Goal: Task Accomplishment & Management: Complete application form

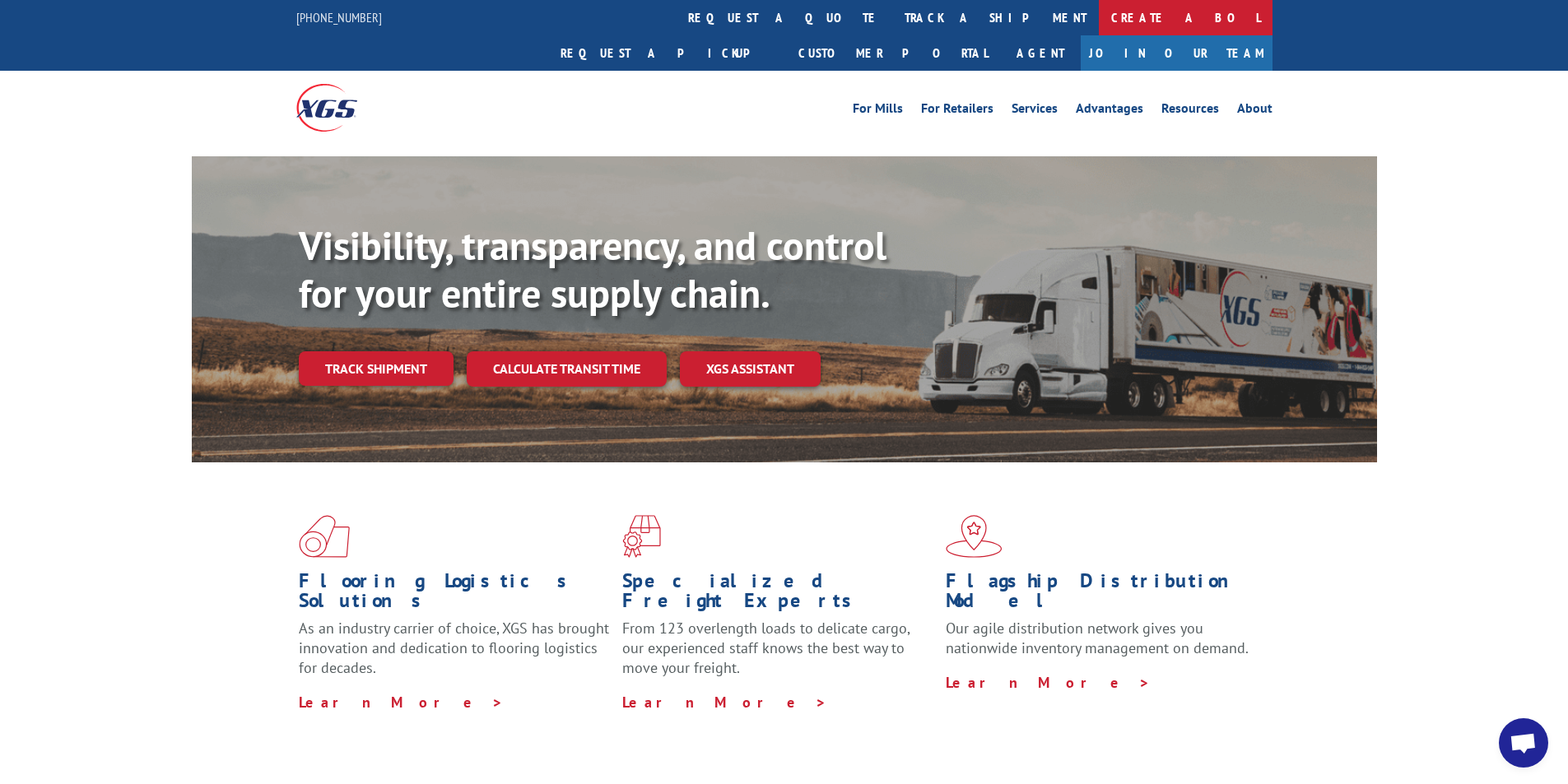
click at [1099, 15] on link "Create a BOL" at bounding box center [1185, 18] width 174 height 35
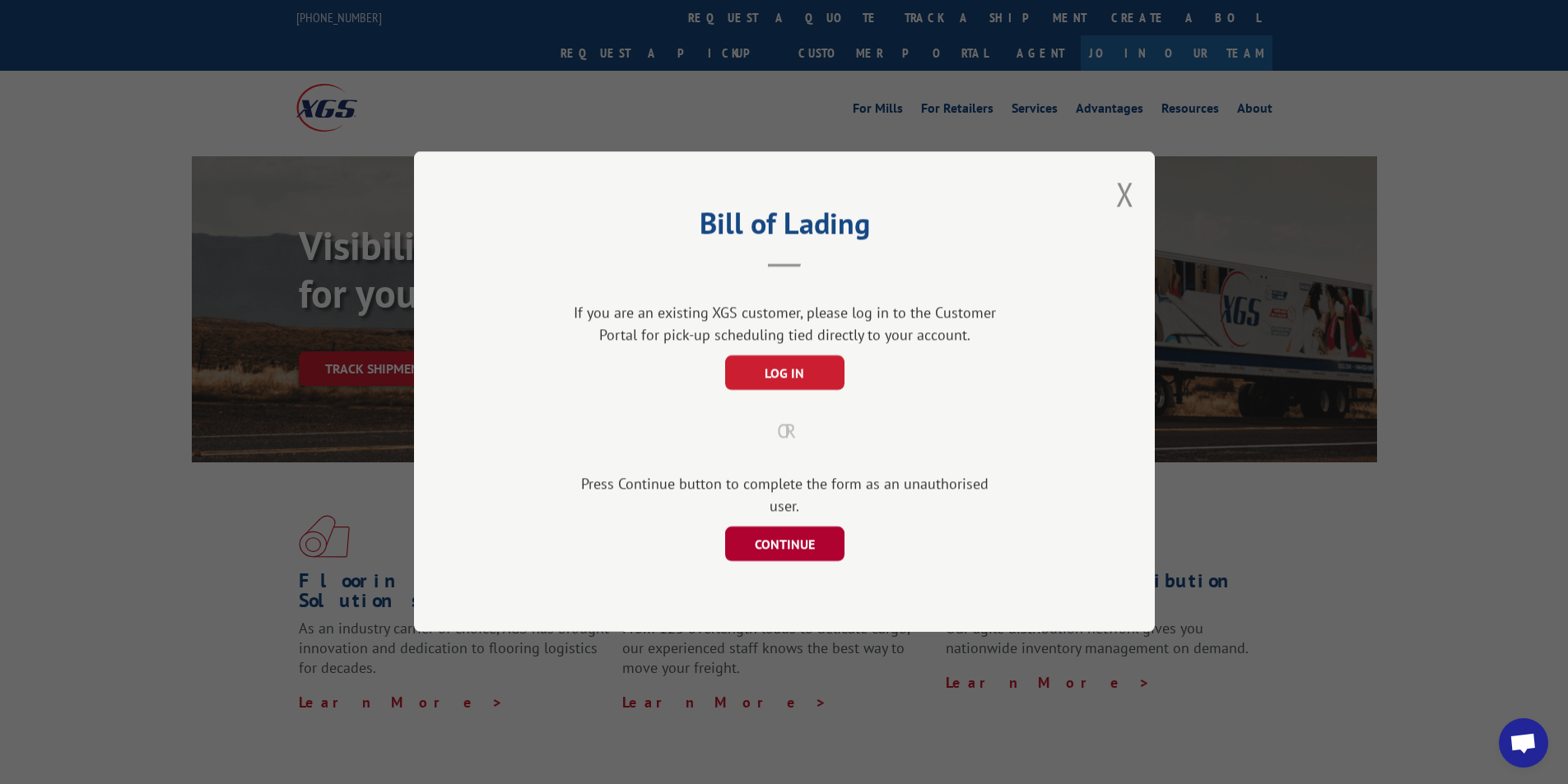
click at [760, 534] on button "CONTINUE" at bounding box center [784, 545] width 119 height 34
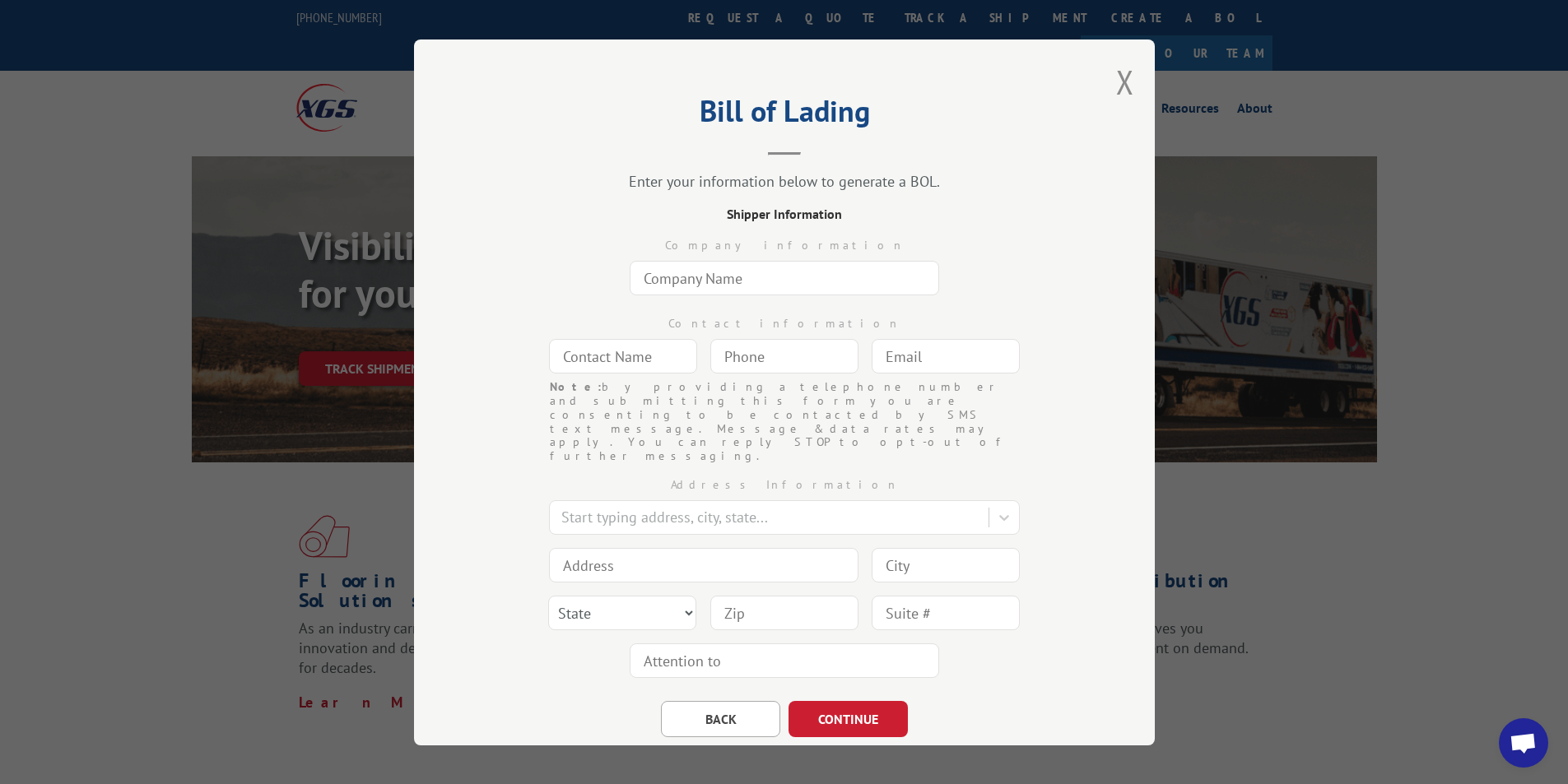
click at [727, 276] on input "text" at bounding box center [784, 278] width 310 height 34
type input "[DOMAIN_NAME] #8119"
type input "ANGEL"
type input "[DOMAIN_NAME][EMAIL_ADDRESS][DOMAIN_NAME]"
type input "[GEOGRAPHIC_DATA]"
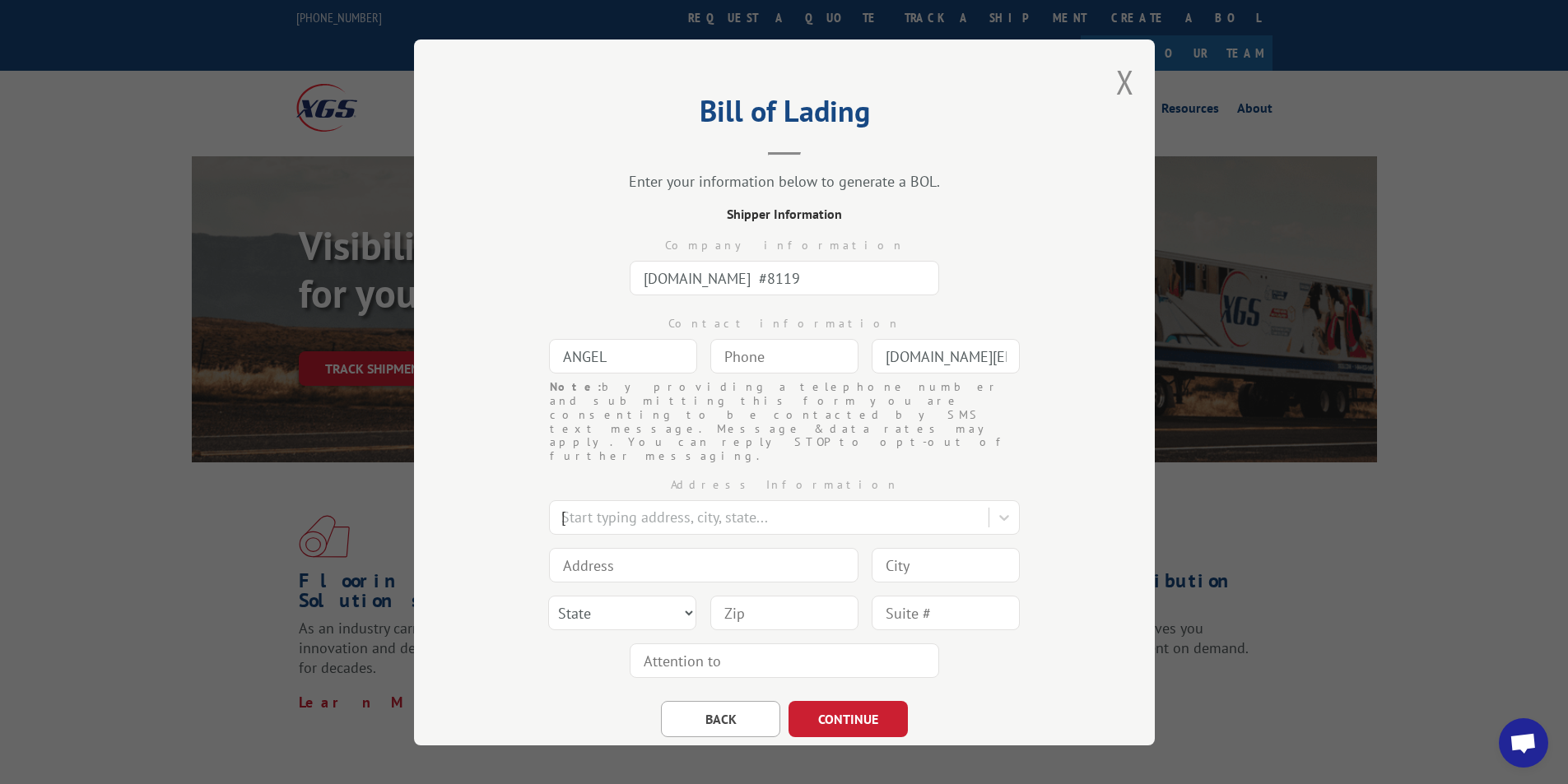
type input "1351 [PERSON_NAME] Cir NW"
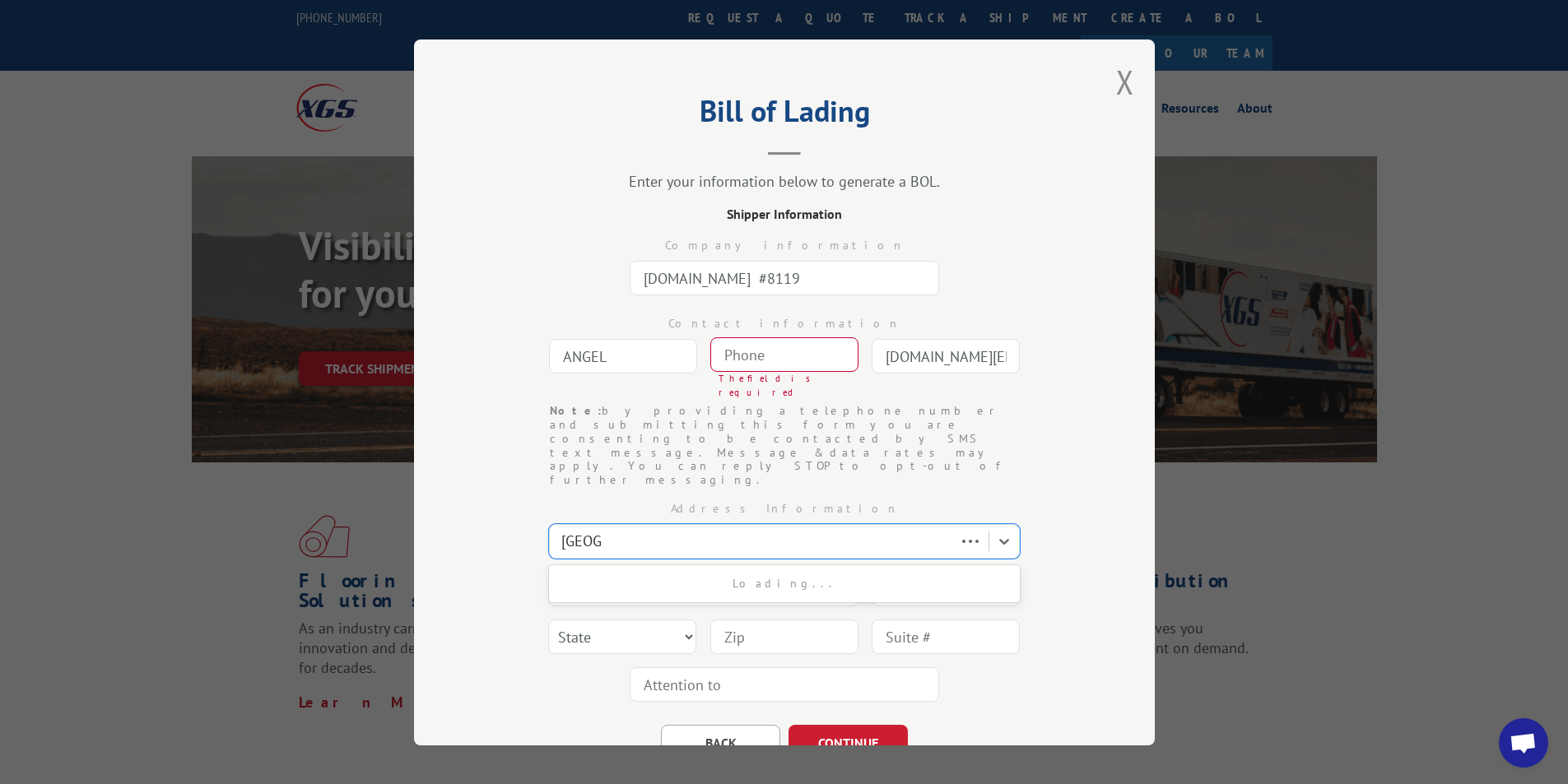
type input "[GEOGRAPHIC_DATA]"
select select "GA"
type input "30165"
type input "(___) ___-____"
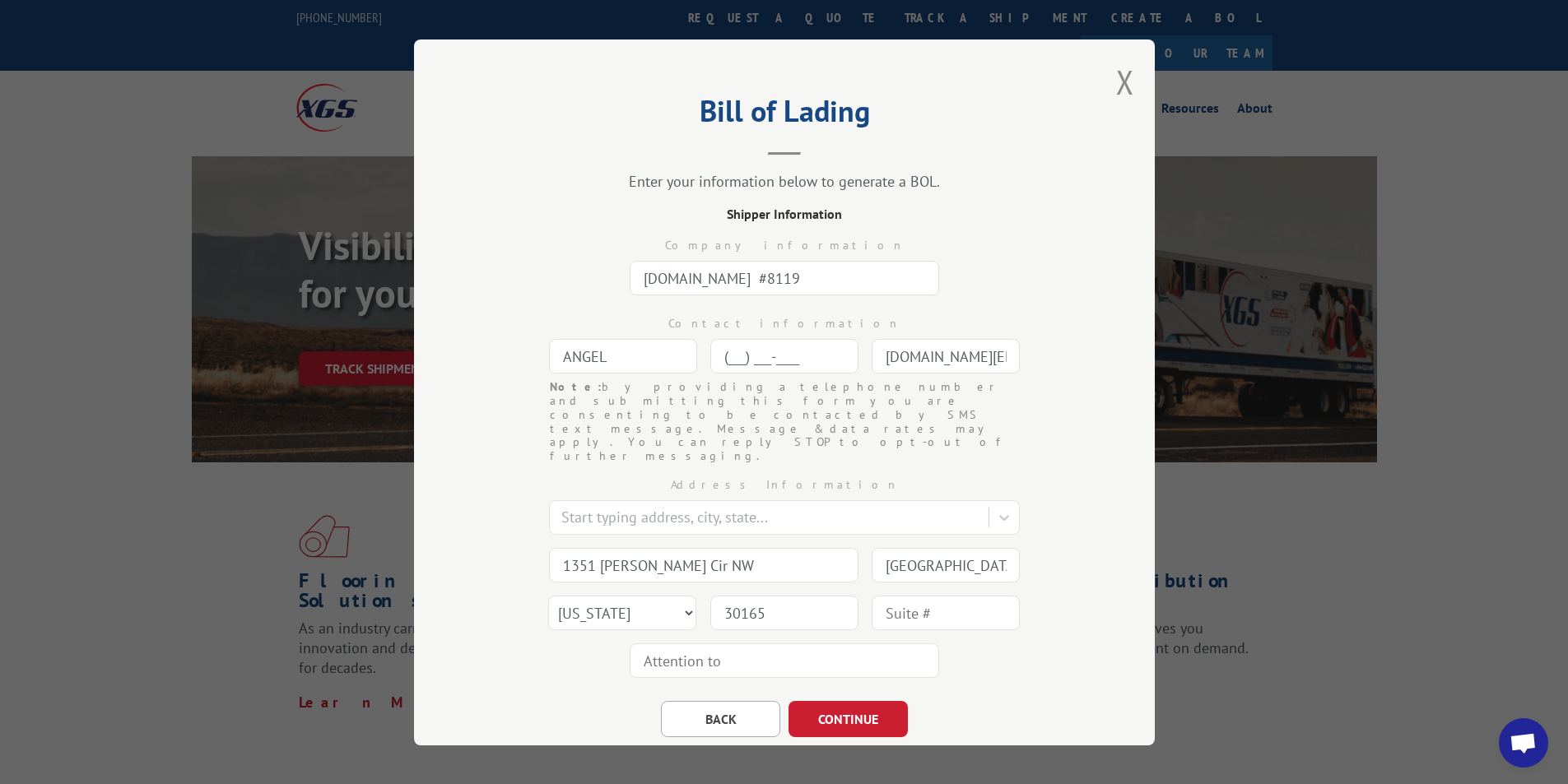
click at [736, 356] on input "(___) ___-____" at bounding box center [784, 356] width 148 height 34
type input "[PHONE_NUMBER]"
click at [818, 701] on button "CONTINUE" at bounding box center [848, 719] width 119 height 36
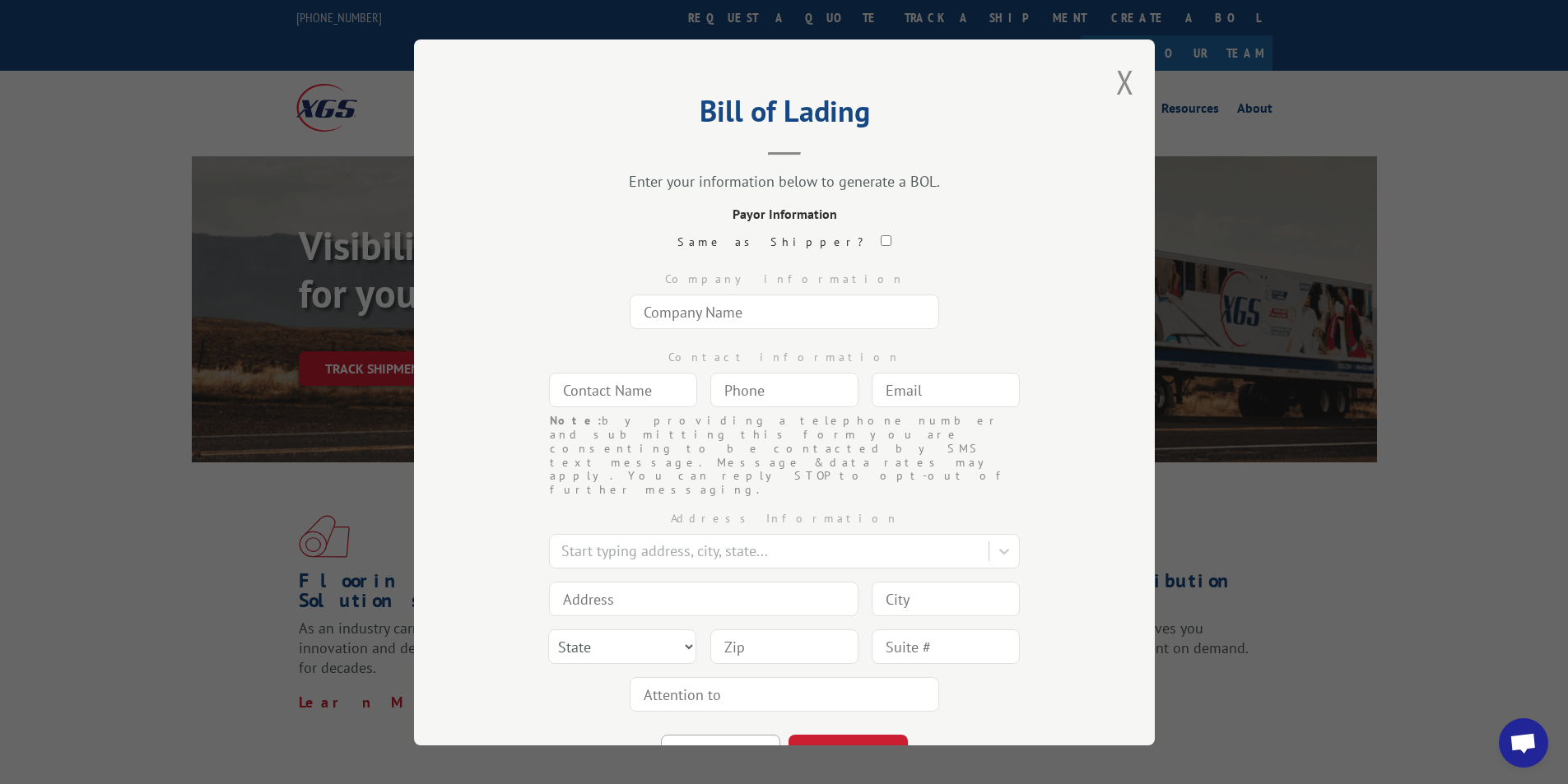
click at [648, 312] on input "text" at bounding box center [784, 311] width 310 height 34
type input "[DOMAIN_NAME] #8119"
type input "FREIGHT PAYABLES"
type input "[DOMAIN_NAME][EMAIL_ADDRESS][DOMAIN_NAME]"
type input "[GEOGRAPHIC_DATA]"
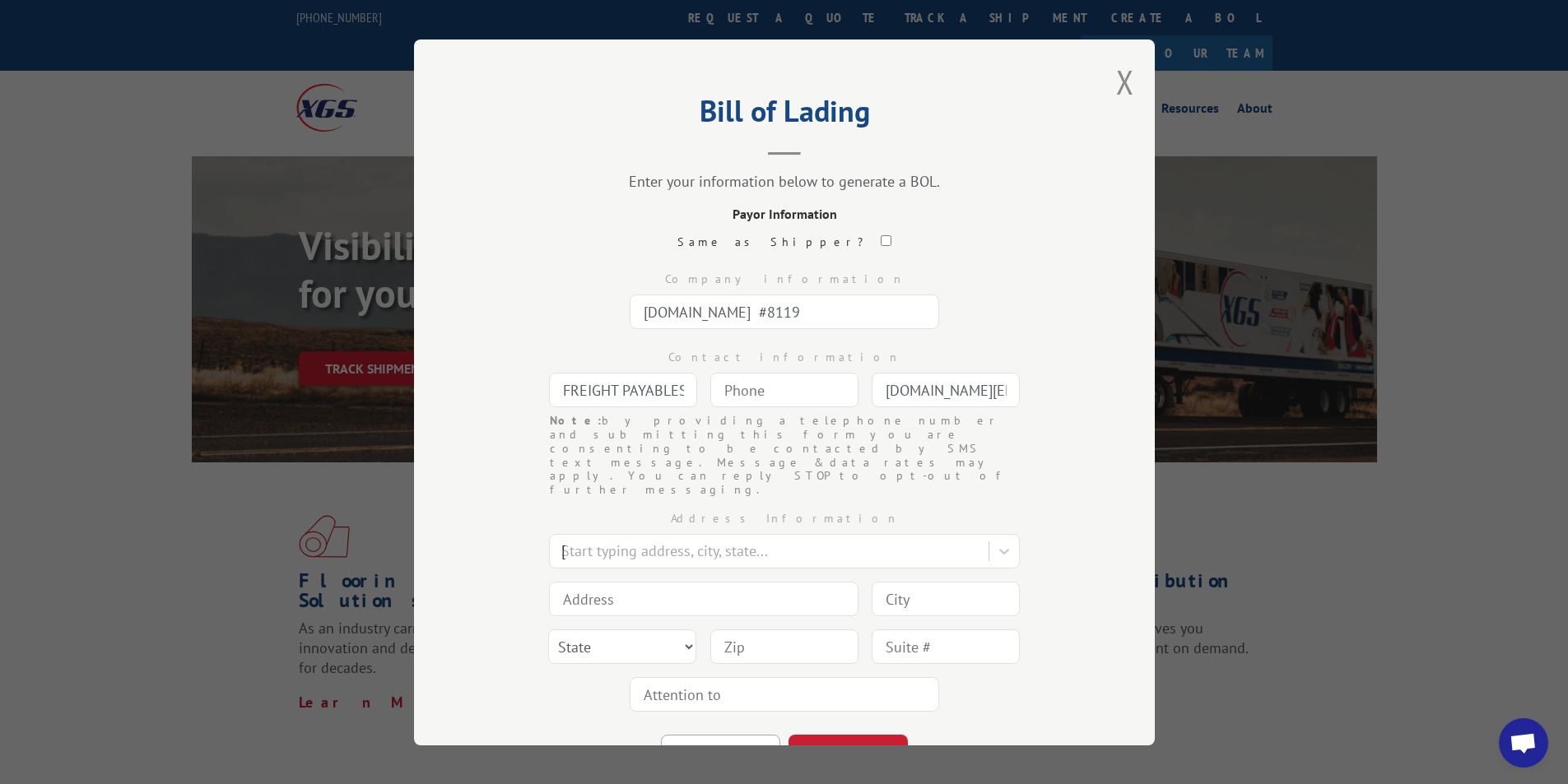
type input "[STREET_ADDRESS]"
type input "[GEOGRAPHIC_DATA]"
select select "GA"
type input "30339"
type input "(___) ___-____"
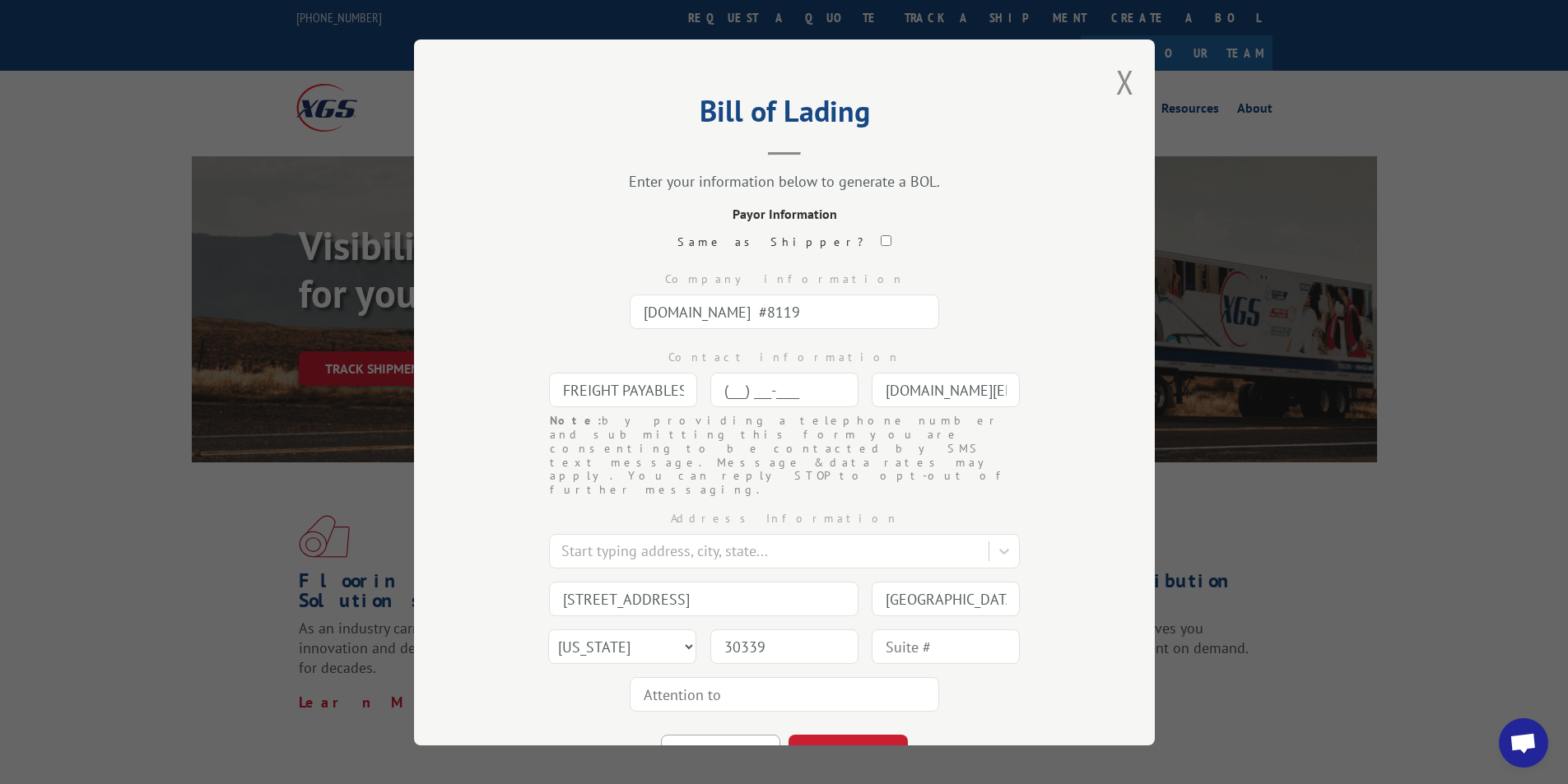
click at [800, 394] on input "(___) ___-____" at bounding box center [784, 389] width 148 height 34
type input "[PHONE_NUMBER]"
click at [816, 735] on button "CONTINUE" at bounding box center [848, 753] width 119 height 36
click at [688, 301] on input "text" at bounding box center [784, 311] width 310 height 34
type input "THD SHIP TO STORE # 1529"
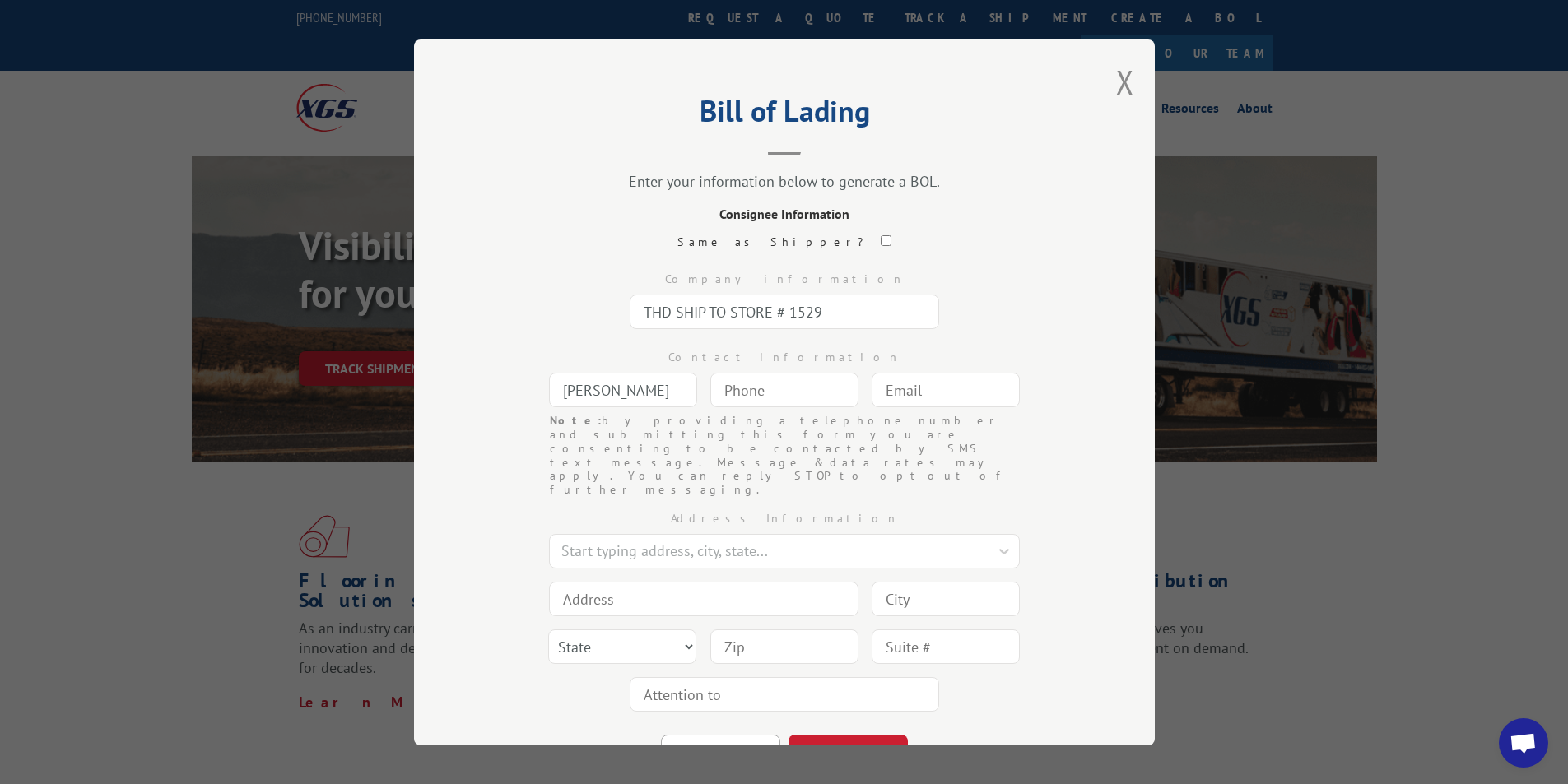
type input "[PERSON_NAME]"
type input "[PHONE_NUMBER]"
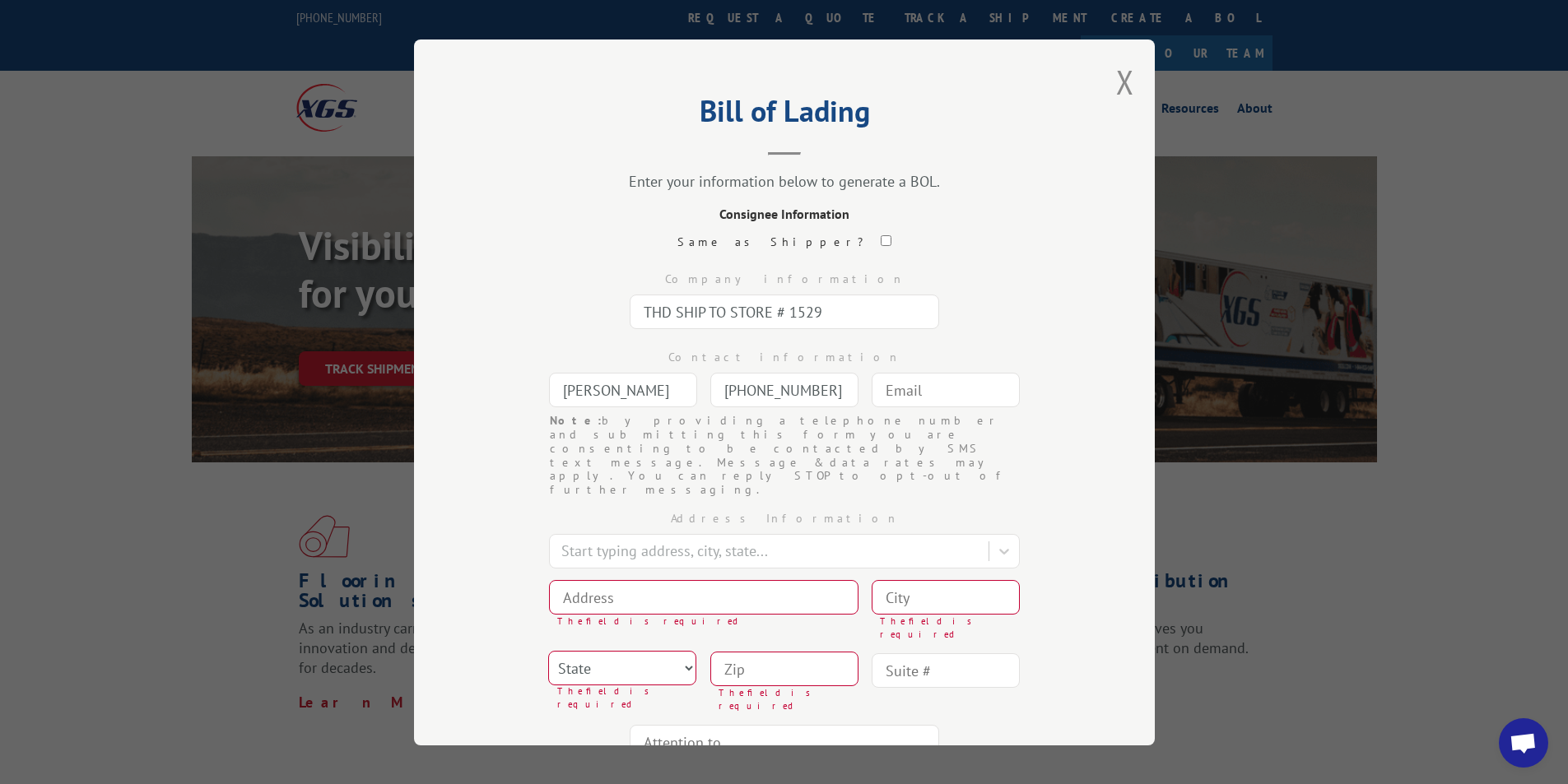
click at [886, 390] on input "text" at bounding box center [945, 389] width 148 height 34
type input "[DOMAIN_NAME][EMAIL_ADDRESS][DOMAIN_NAME]"
type input "[GEOGRAPHIC_DATA]"
type input "1351 [PERSON_NAME] Cir NW"
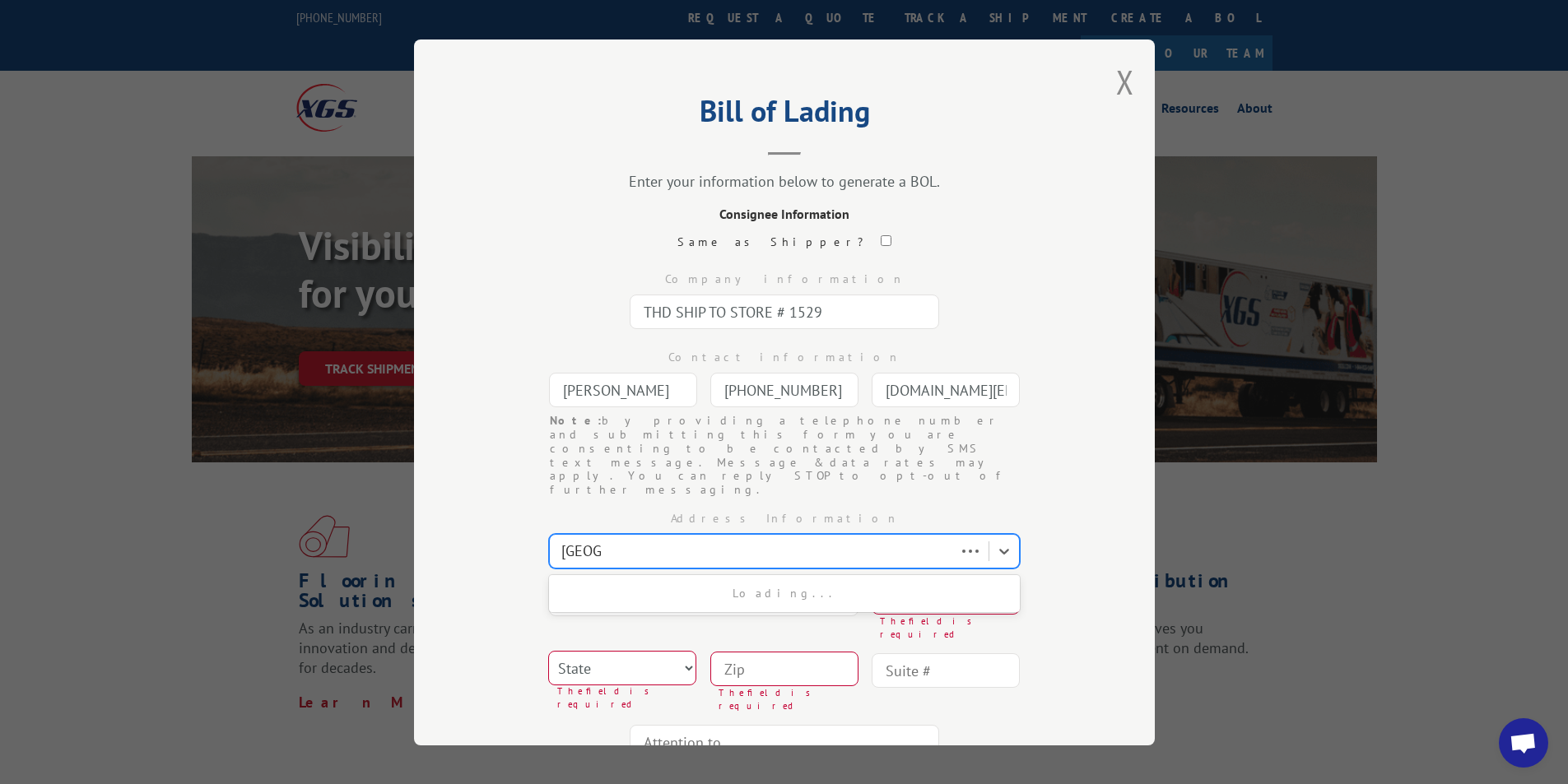
type input "[GEOGRAPHIC_DATA]"
select select "GA"
type input "30165"
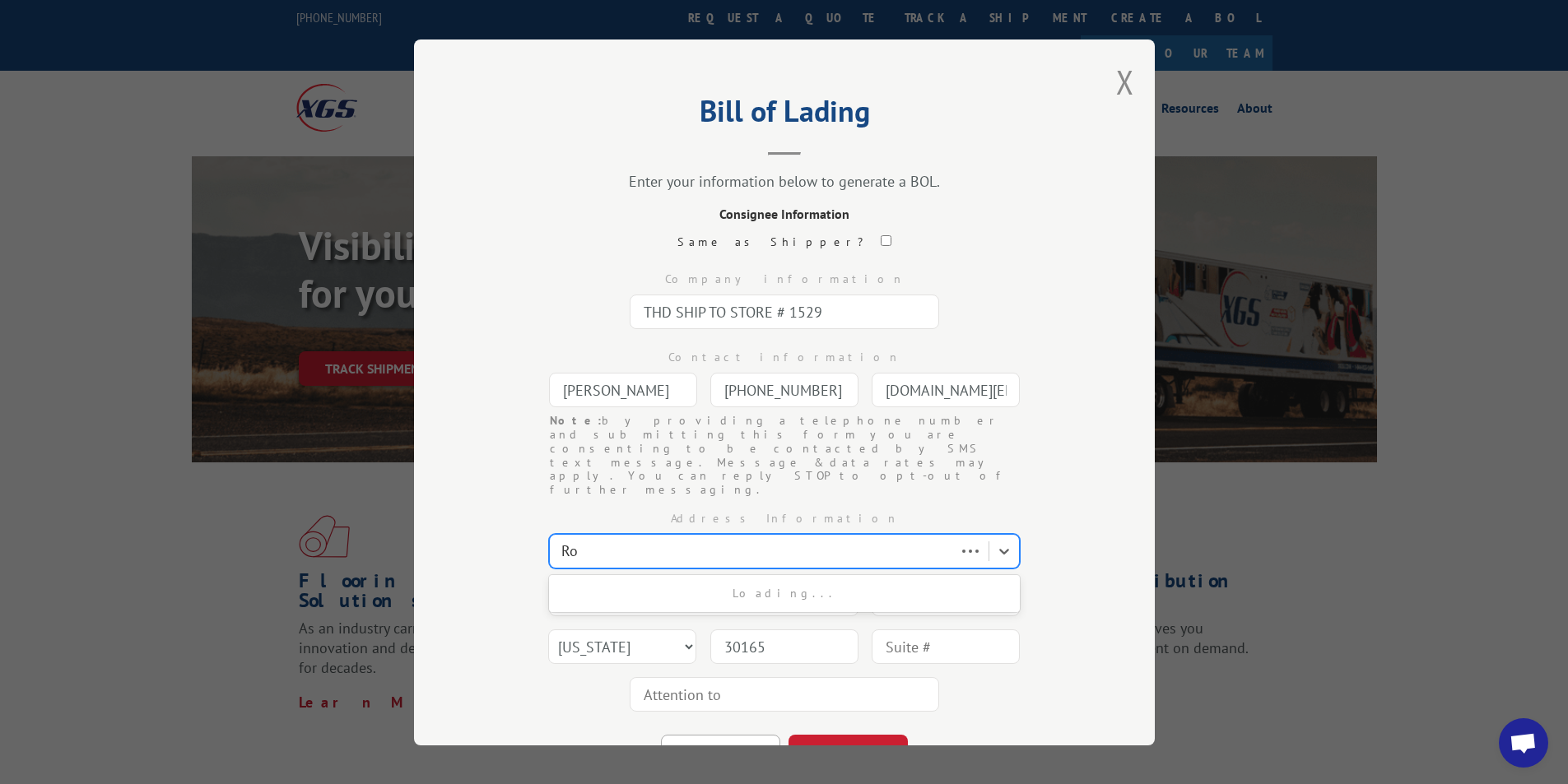
type input "R"
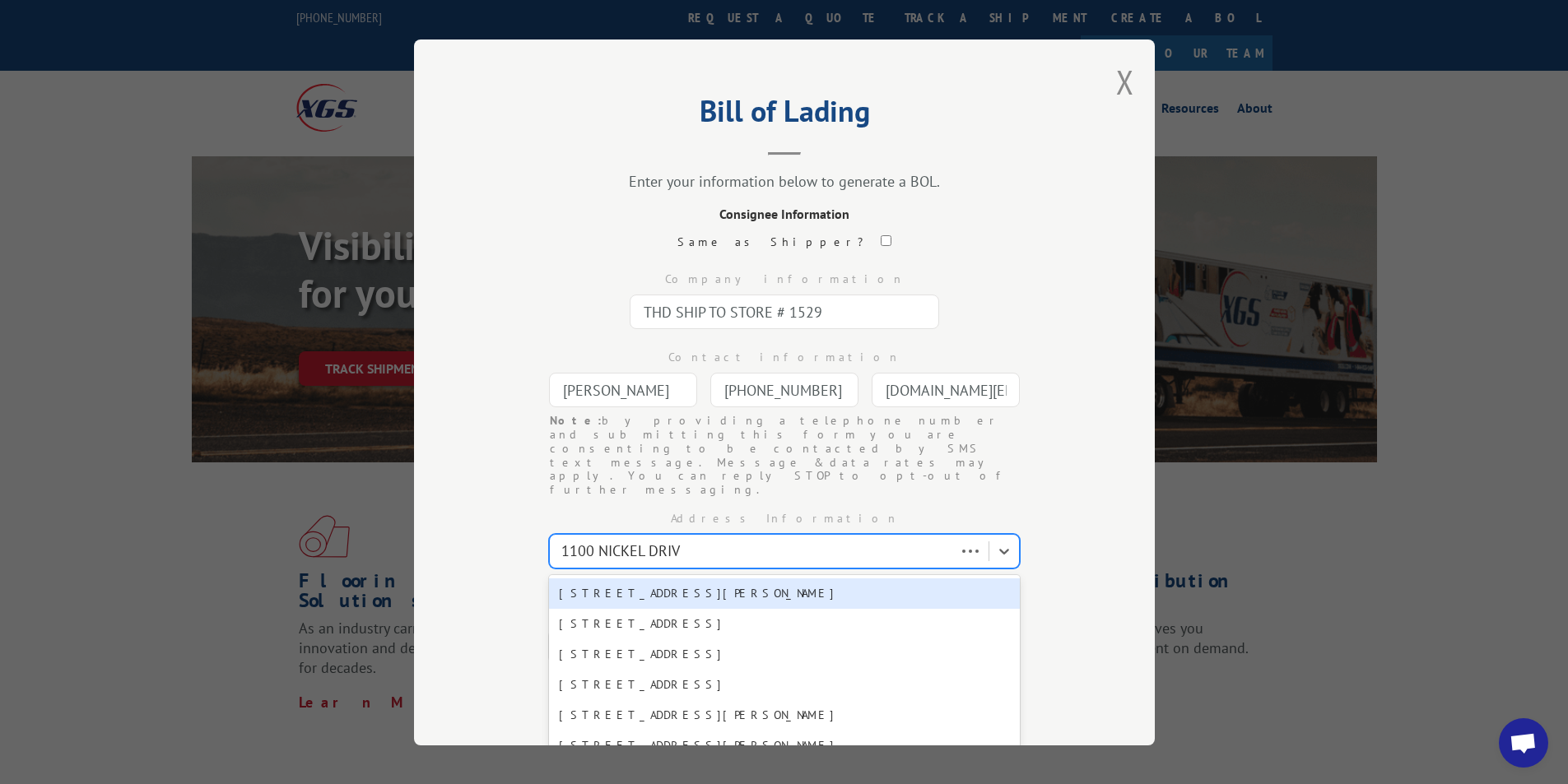
type input "[STREET_ADDRESS]"
type input "[STREET_ADDRESS][PERSON_NAME]"
type input "Richland"
type input "31825"
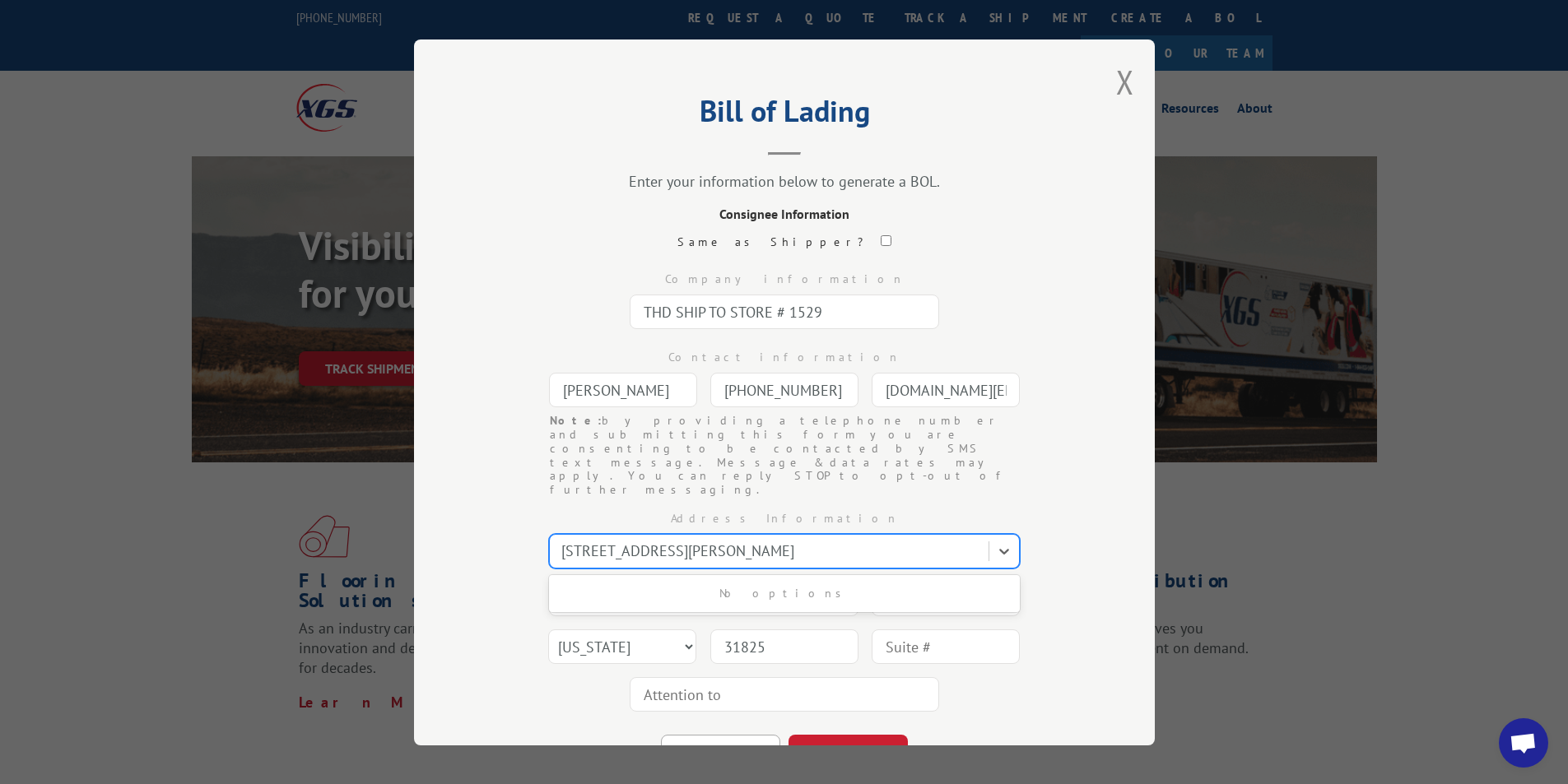
click at [635, 540] on div at bounding box center [771, 551] width 419 height 22
click at [834, 540] on div at bounding box center [771, 551] width 419 height 22
click at [806, 540] on div at bounding box center [771, 551] width 419 height 22
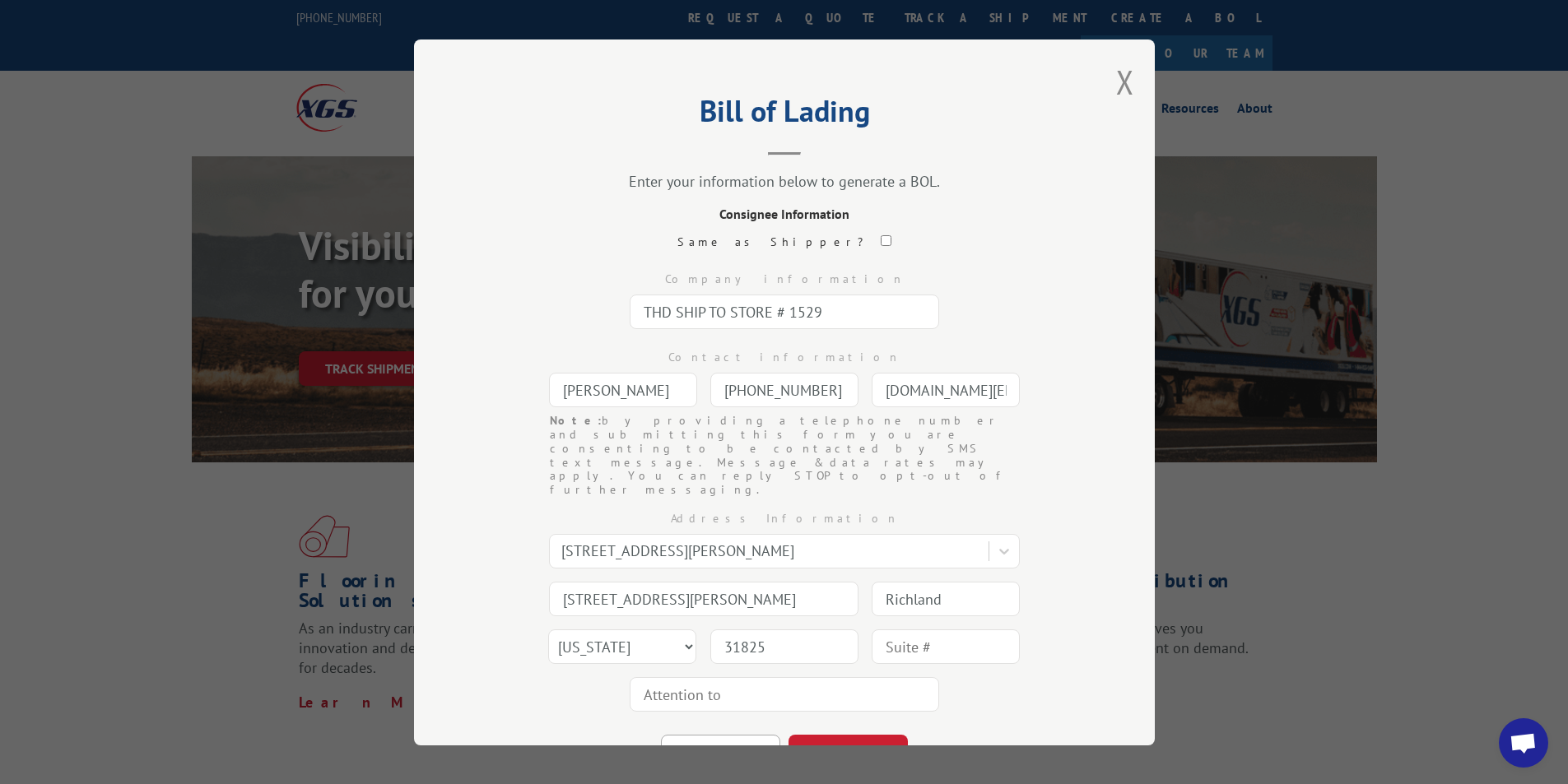
click at [962, 582] on input "Richland" at bounding box center [945, 598] width 148 height 34
click at [772, 630] on input "31825" at bounding box center [784, 646] width 148 height 34
type input "3"
type input "80537"
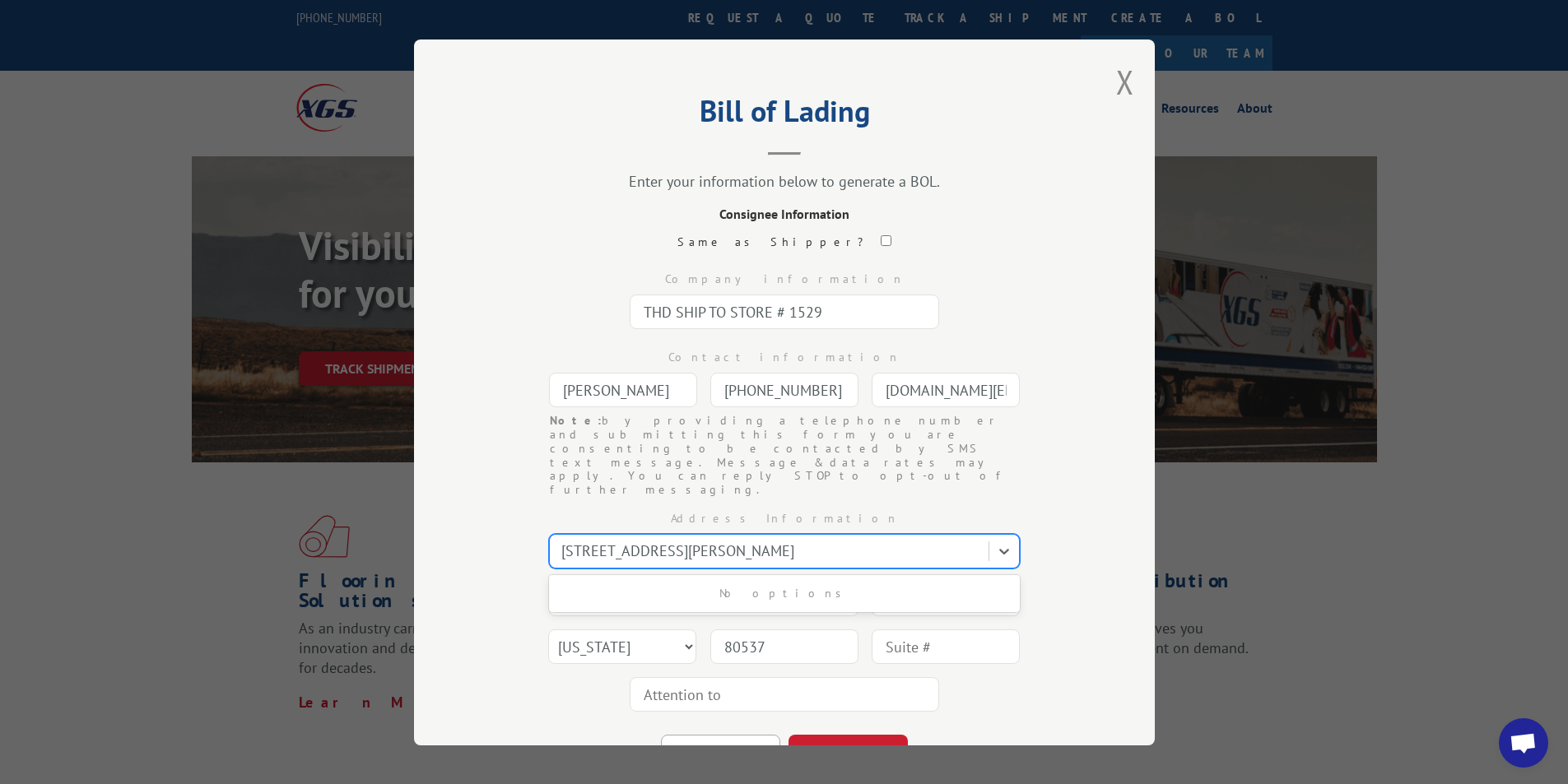
click at [806, 540] on div at bounding box center [771, 551] width 419 height 22
drag, startPoint x: 806, startPoint y: 505, endPoint x: 491, endPoint y: 520, distance: 315.4
click at [529, 510] on div "Address Information Select is focused ,type to refine list, press Down to open …" at bounding box center [784, 608] width 576 height 222
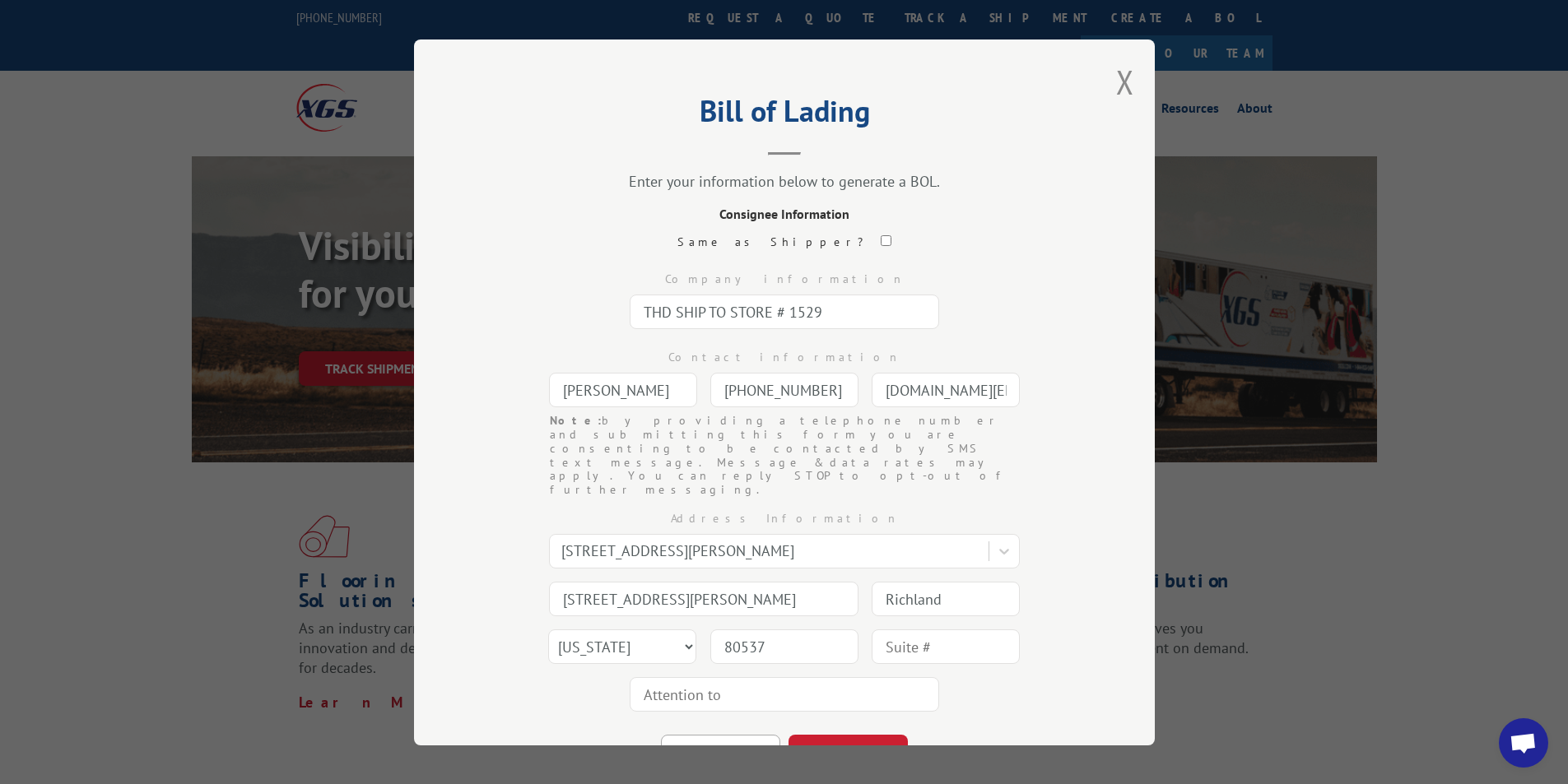
click at [677, 582] on input "[STREET_ADDRESS][PERSON_NAME]" at bounding box center [703, 598] width 310 height 34
drag, startPoint x: 667, startPoint y: 562, endPoint x: 452, endPoint y: 569, distance: 215.1
click at [452, 569] on div "Bill of Lading Enter your information below to generate a BOL. Consignee Inform…" at bounding box center [784, 392] width 740 height 706
type input "t"
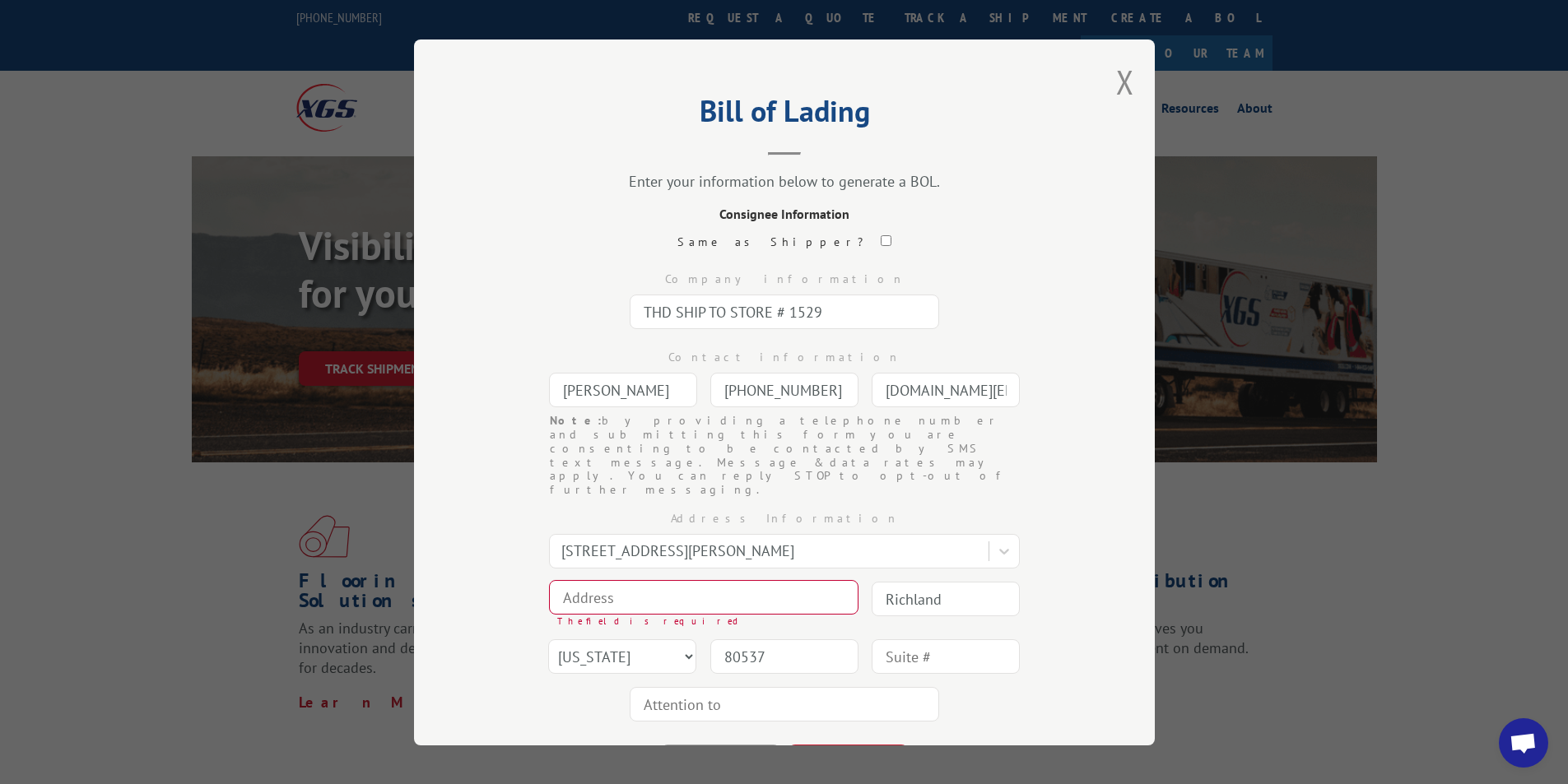
click at [635, 580] on input at bounding box center [703, 597] width 310 height 34
click at [594, 540] on div at bounding box center [771, 551] width 419 height 22
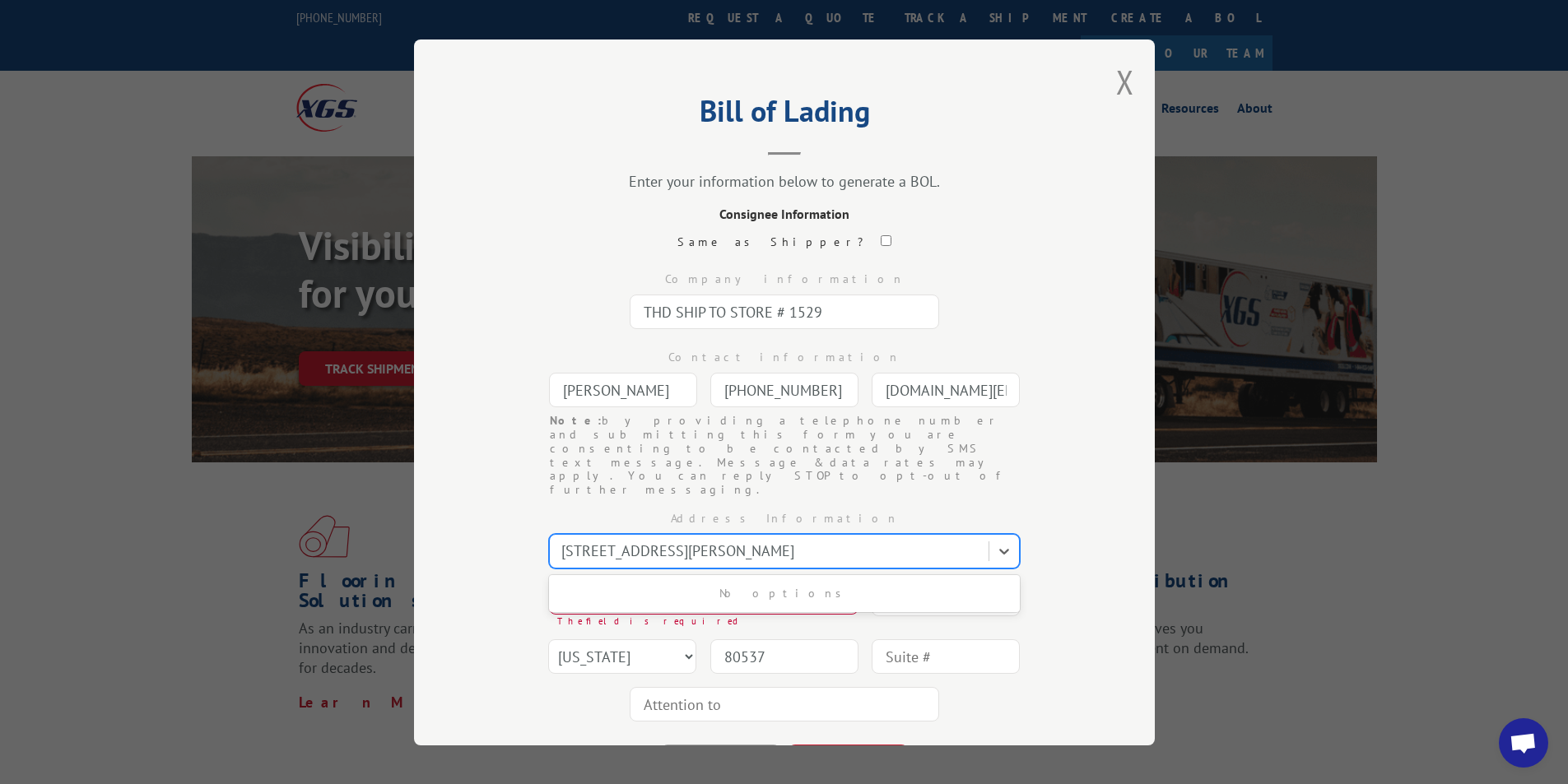
click at [870, 540] on div at bounding box center [771, 551] width 419 height 22
click at [818, 540] on div at bounding box center [771, 551] width 419 height 22
click at [793, 540] on div at bounding box center [771, 551] width 419 height 22
drag, startPoint x: 558, startPoint y: 505, endPoint x: 808, endPoint y: 502, distance: 250.0
click at [808, 540] on div at bounding box center [771, 551] width 419 height 22
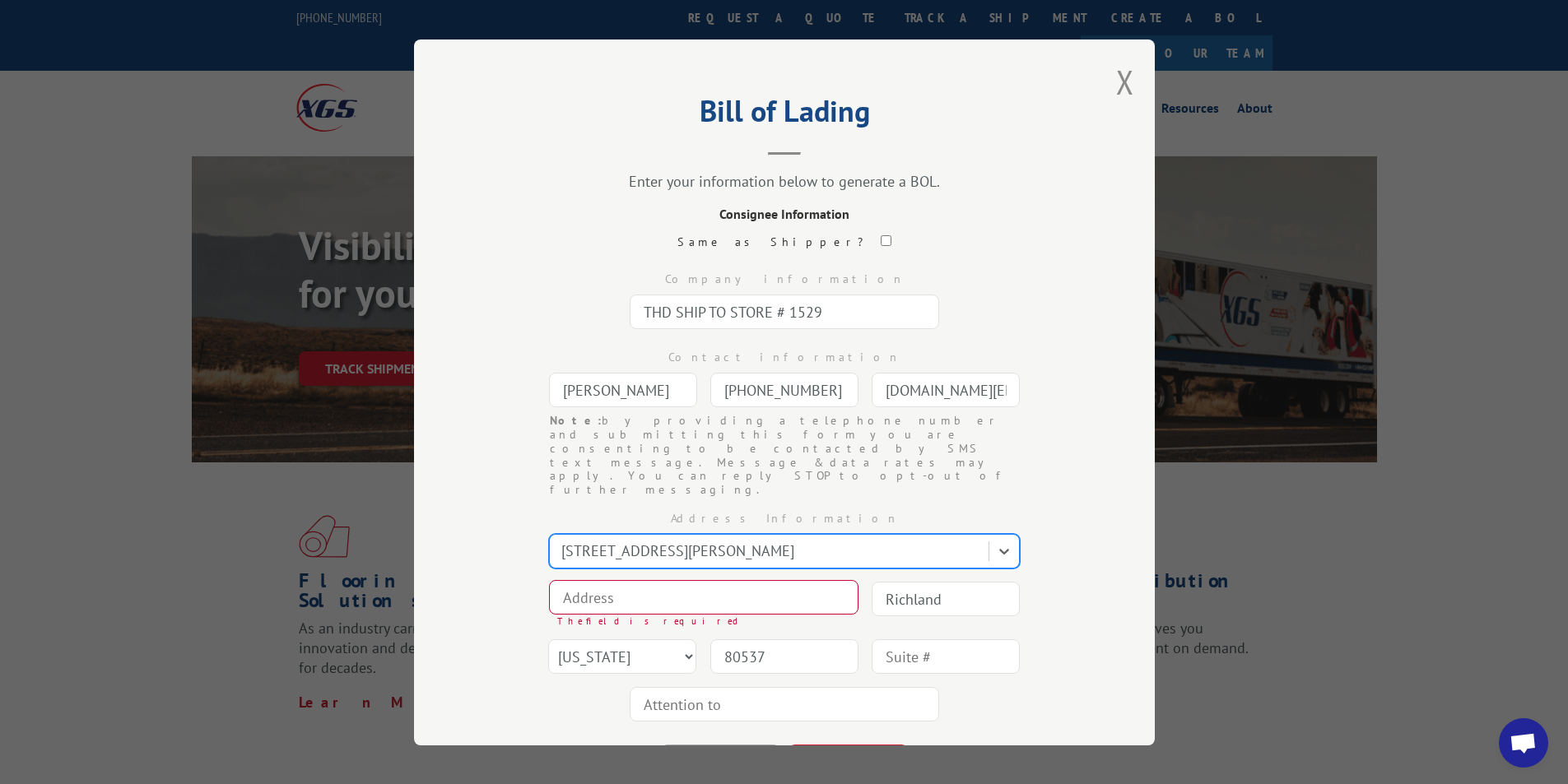
drag, startPoint x: 823, startPoint y: 494, endPoint x: 798, endPoint y: 515, distance: 32.6
click at [815, 534] on div "[STREET_ADDRESS][PERSON_NAME]" at bounding box center [784, 551] width 471 height 34
click at [823, 536] on div "[STREET_ADDRESS][PERSON_NAME]" at bounding box center [771, 551] width 436 height 29
click at [823, 540] on div at bounding box center [771, 551] width 419 height 22
click at [917, 497] on div "Address Information Select is focused ,type to refine list, press Down to open …" at bounding box center [784, 613] width 576 height 233
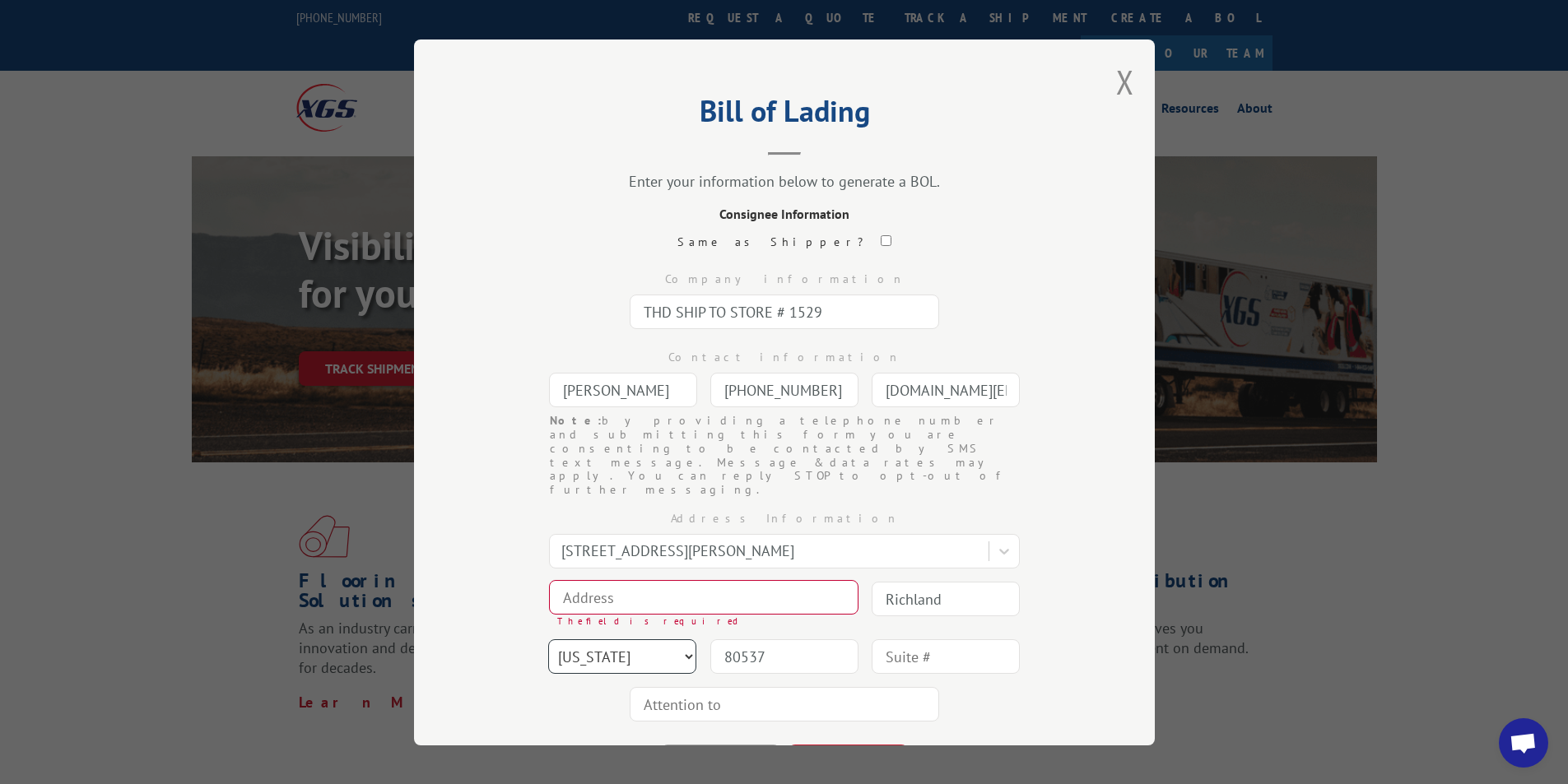
click at [570, 640] on select "State [US_STATE] [US_STATE] [US_STATE] [US_STATE] [US_STATE] [US_STATE] [US_STA…" at bounding box center [622, 656] width 148 height 34
select select "CO"
click at [548, 640] on select "State [US_STATE] [US_STATE] [US_STATE] [US_STATE] [US_STATE] [US_STATE] [US_STA…" at bounding box center [622, 656] width 148 height 34
click at [952, 582] on input "Richland" at bounding box center [945, 598] width 148 height 34
click at [782, 640] on input "80537" at bounding box center [784, 656] width 148 height 34
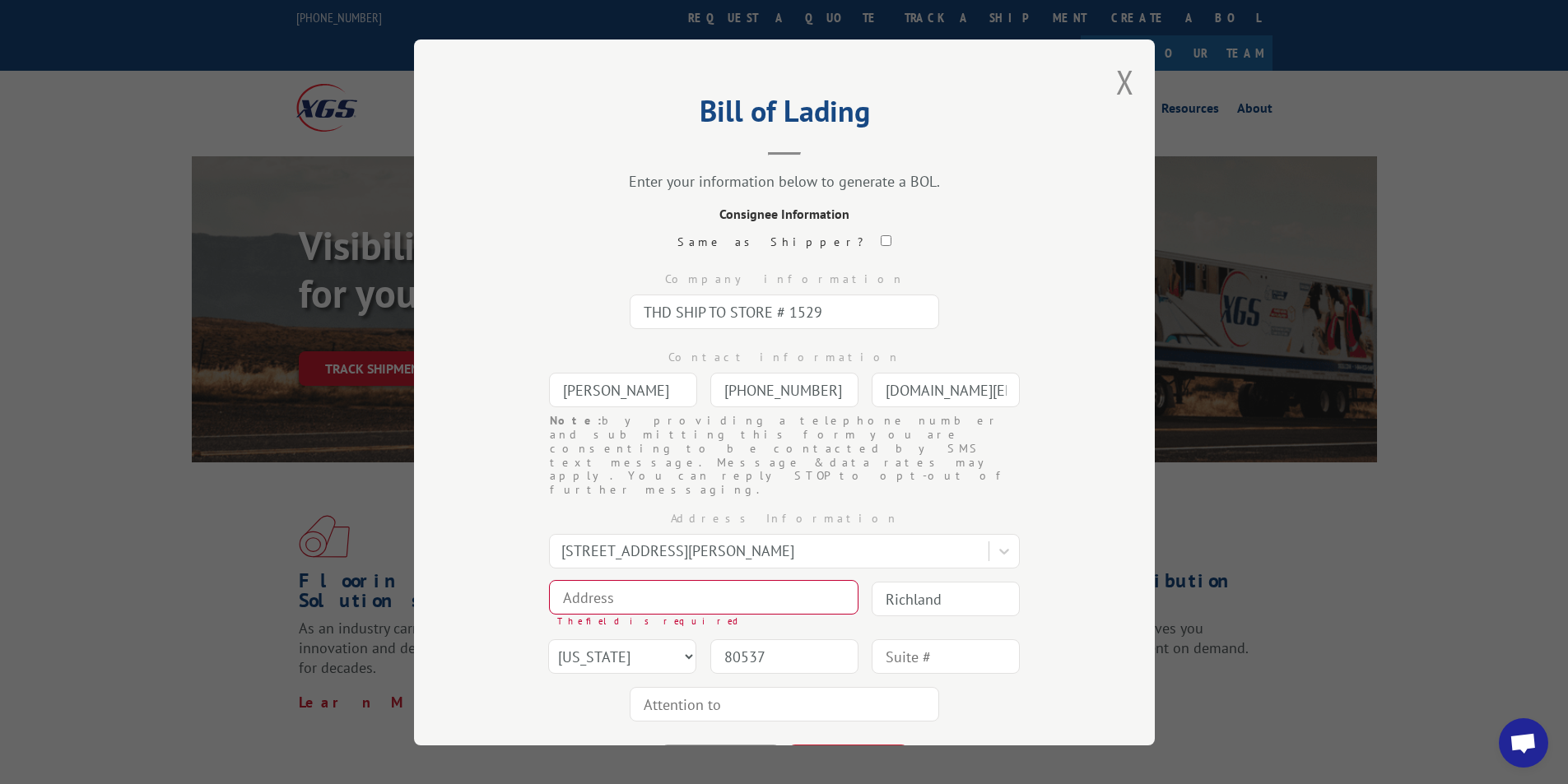
click at [959, 582] on input "Richland" at bounding box center [945, 598] width 148 height 34
click at [565, 580] on input at bounding box center [703, 597] width 310 height 34
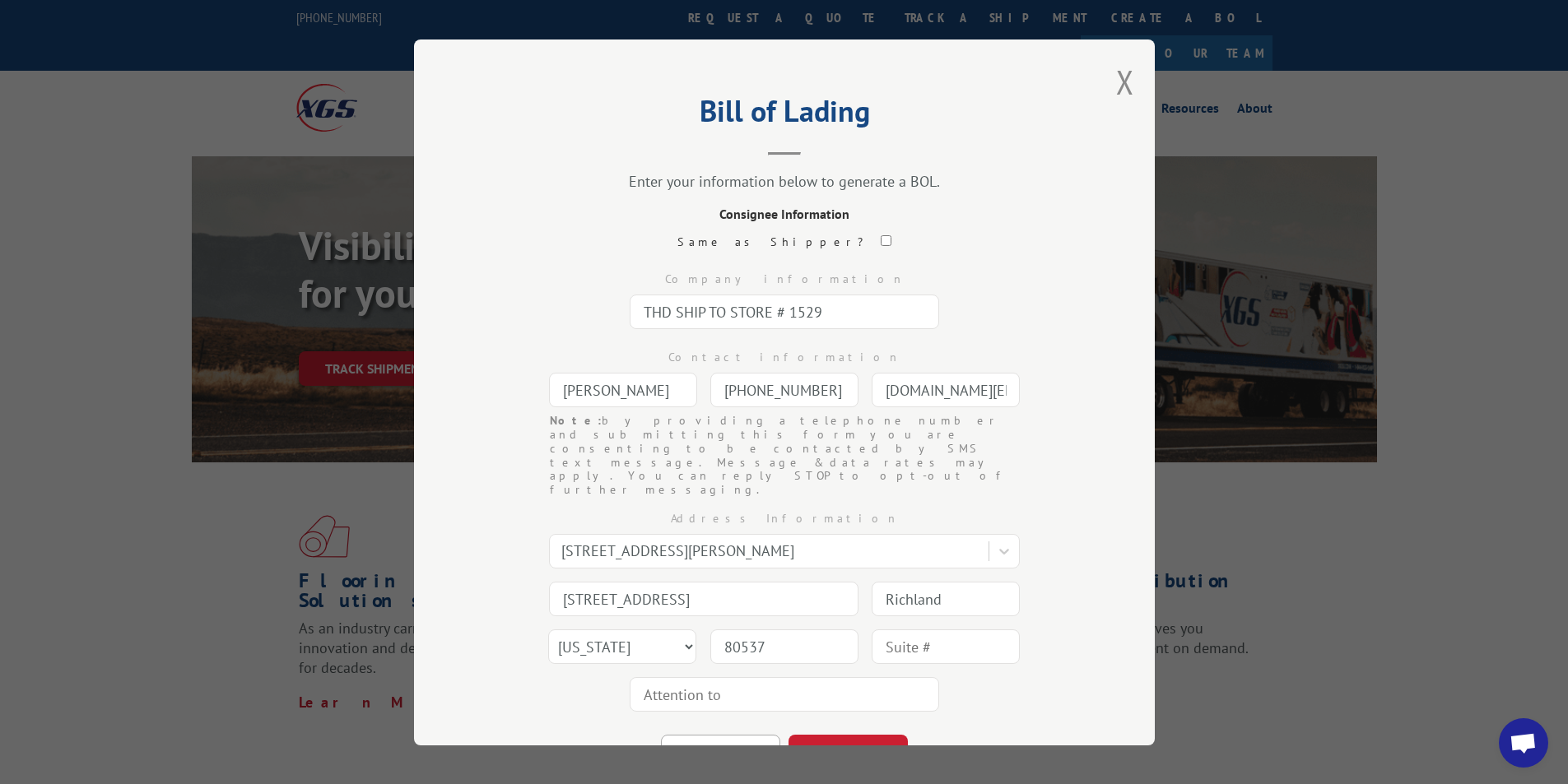
type input "[STREET_ADDRESS]"
type input "Loveland"
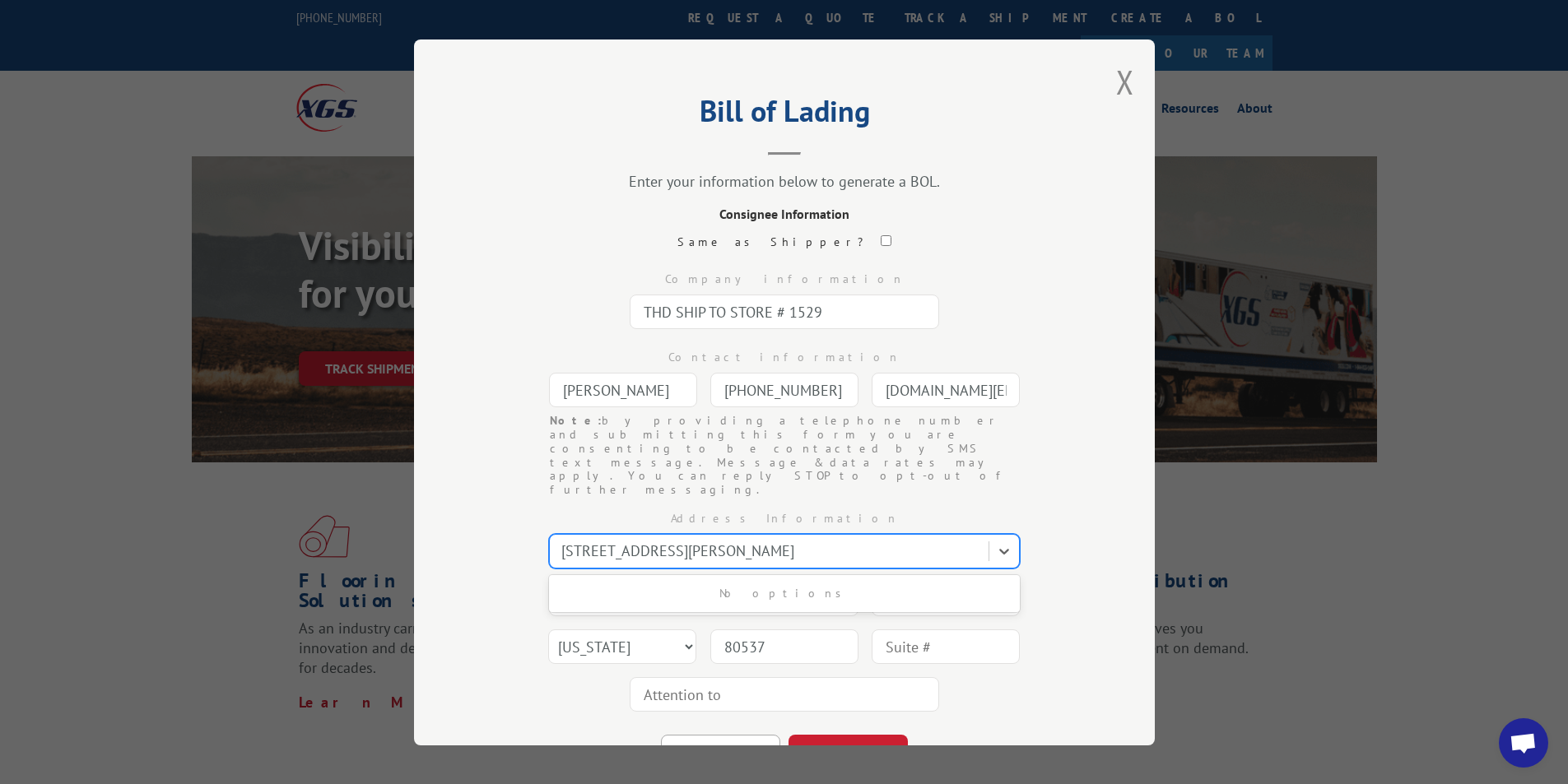
click at [789, 536] on div "[STREET_ADDRESS][PERSON_NAME]" at bounding box center [771, 551] width 436 height 29
click at [693, 540] on div at bounding box center [771, 551] width 419 height 22
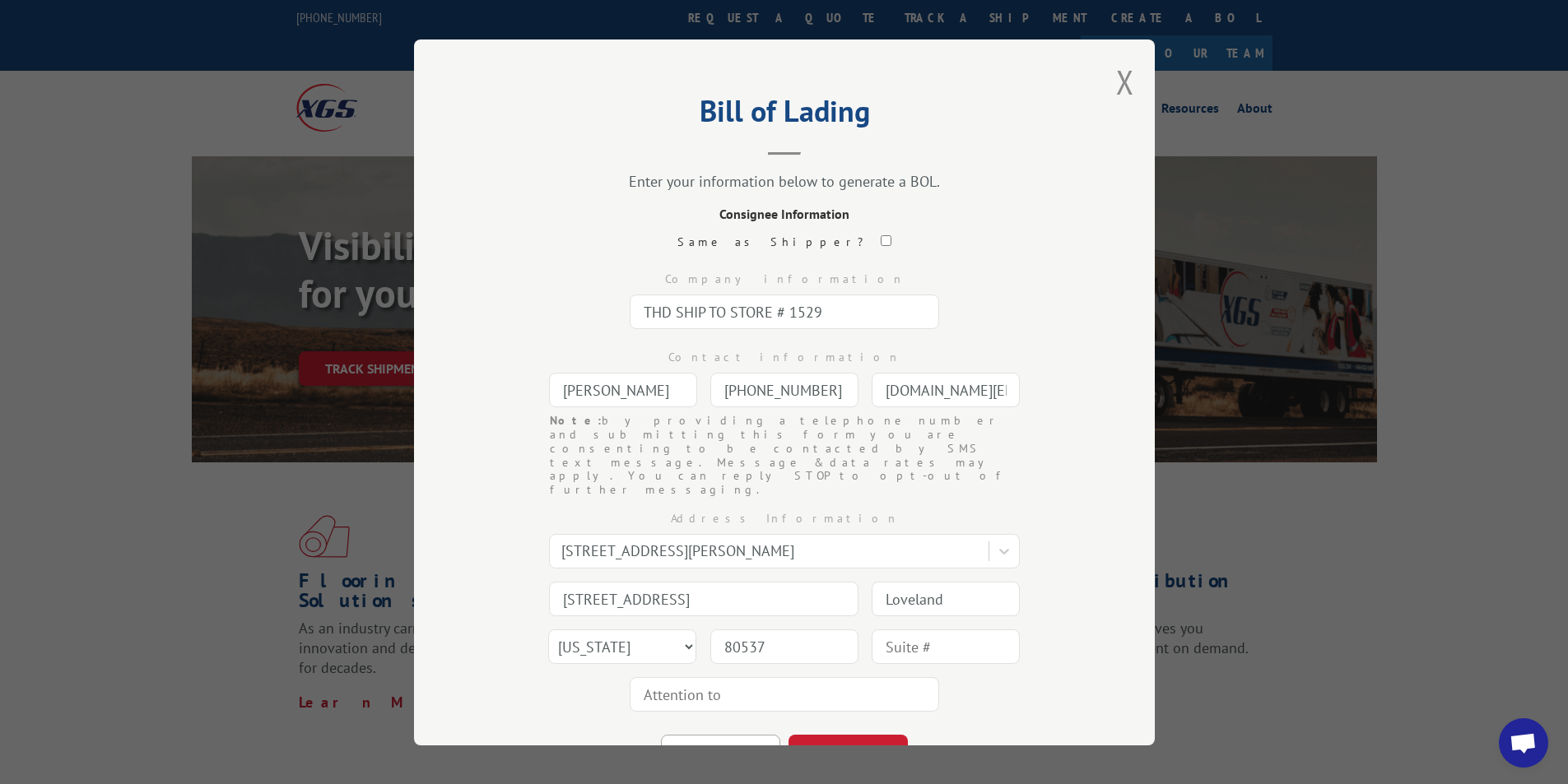
click at [655, 582] on input "[STREET_ADDRESS]" at bounding box center [703, 598] width 310 height 34
click at [740, 582] on input "[STREET_ADDRESS]" at bounding box center [703, 598] width 310 height 34
click at [1033, 497] on div "Address Information [STREET_ADDRESS][PERSON_NAME] [GEOGRAPHIC_DATA] [GEOGRAPHIC…" at bounding box center [784, 608] width 576 height 222
click at [677, 735] on button "BACK" at bounding box center [720, 753] width 119 height 36
select select "GA"
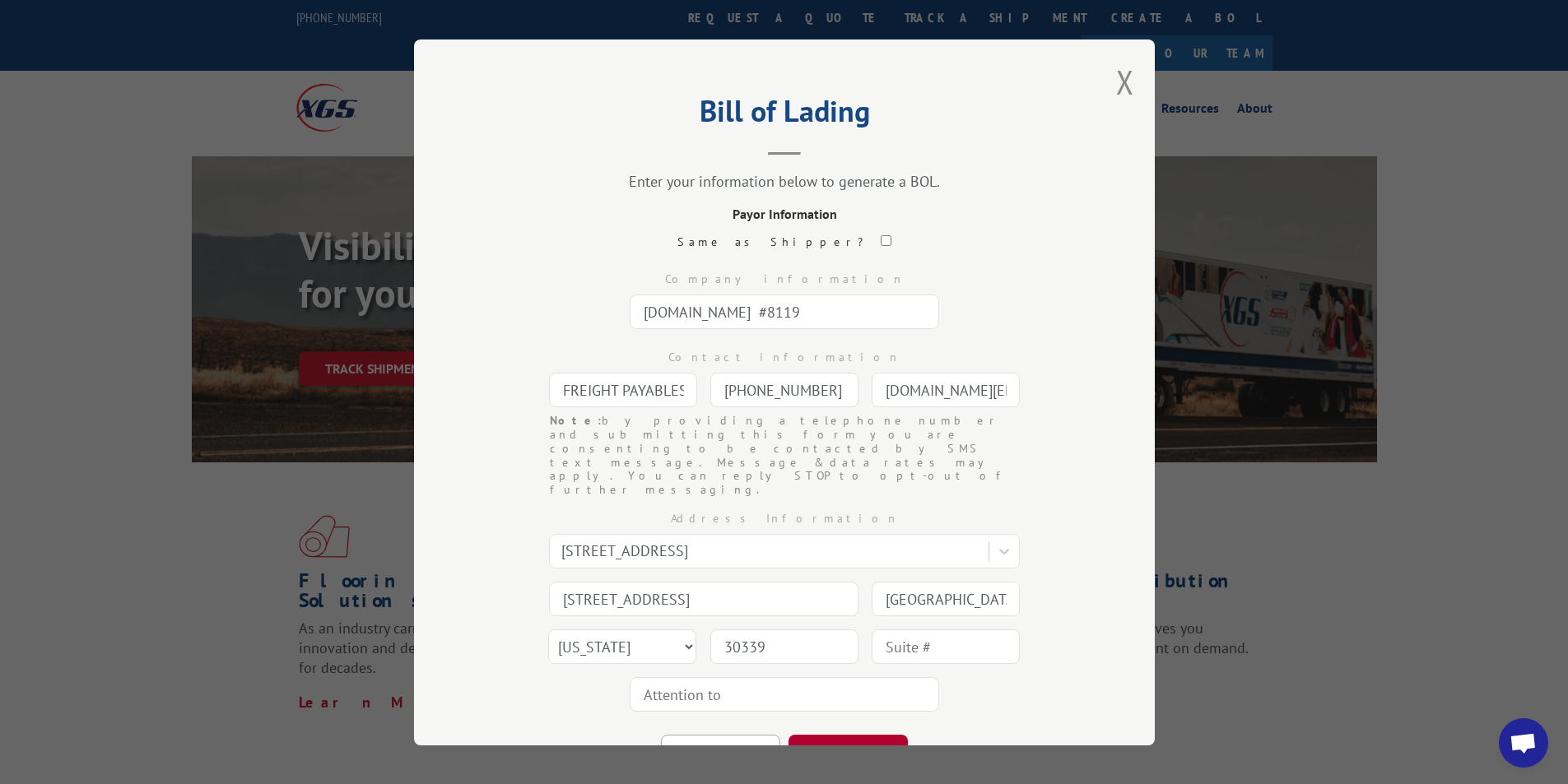
click at [856, 735] on button "CONTINUE" at bounding box center [848, 753] width 119 height 36
select select "CO"
click at [844, 735] on button "CONTINUE" at bounding box center [848, 753] width 119 height 36
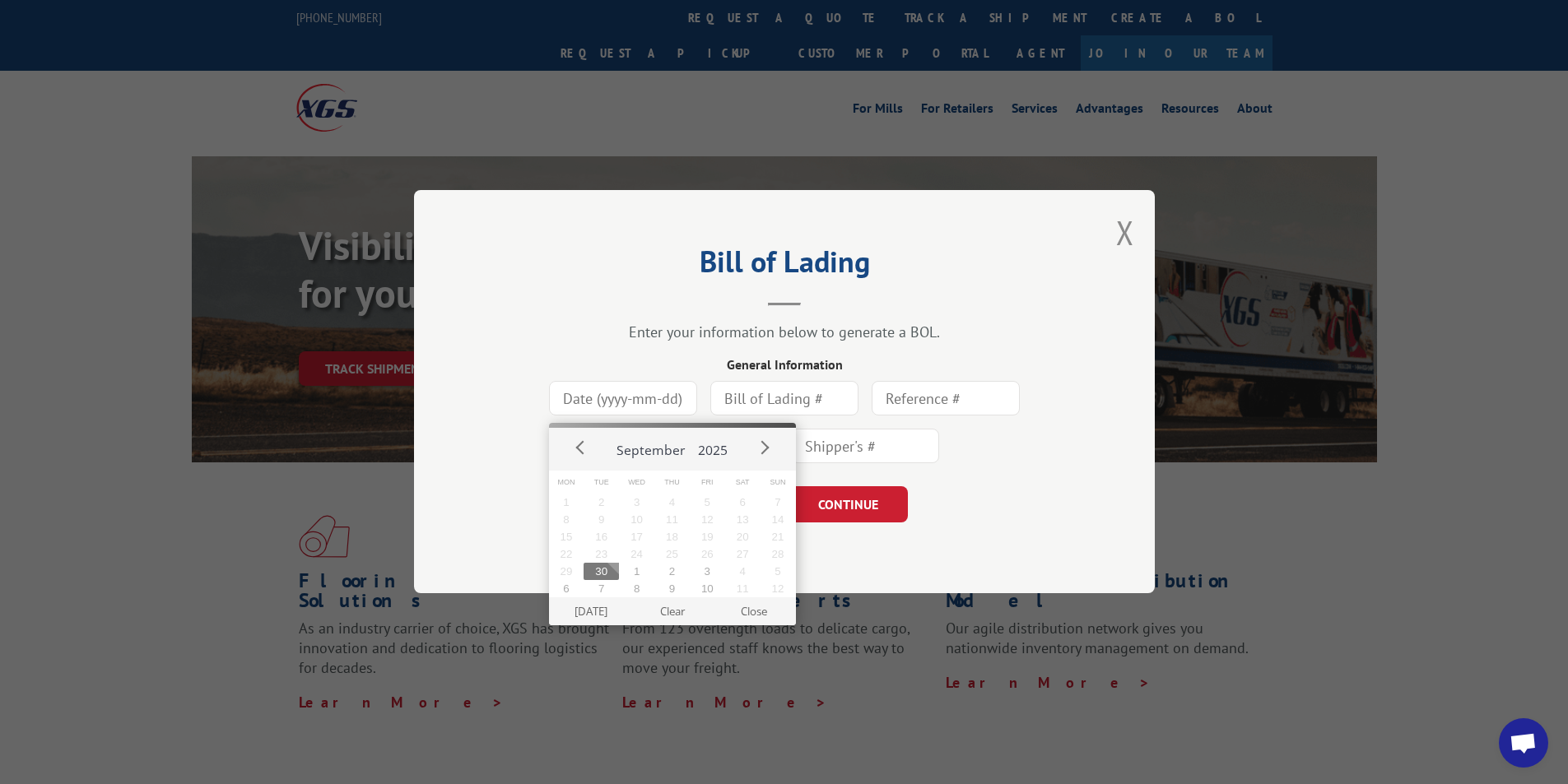
click at [625, 395] on input at bounding box center [623, 399] width 148 height 34
click at [599, 580] on button "7" at bounding box center [601, 588] width 35 height 18
click at [672, 410] on input "[DATE]" at bounding box center [623, 399] width 148 height 34
click at [672, 572] on button "30" at bounding box center [672, 572] width 35 height 18
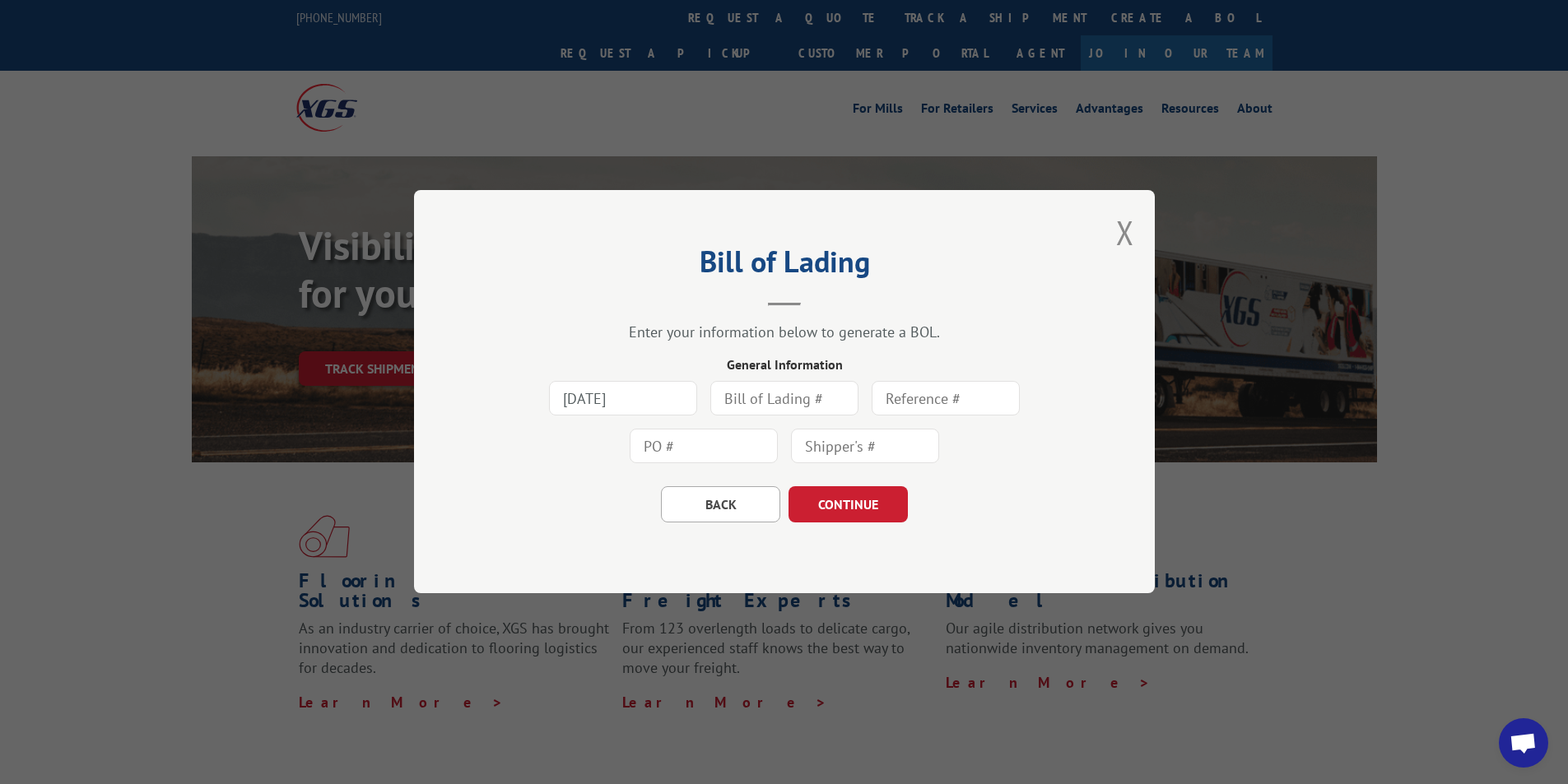
click at [656, 402] on input "[DATE]" at bounding box center [623, 399] width 148 height 34
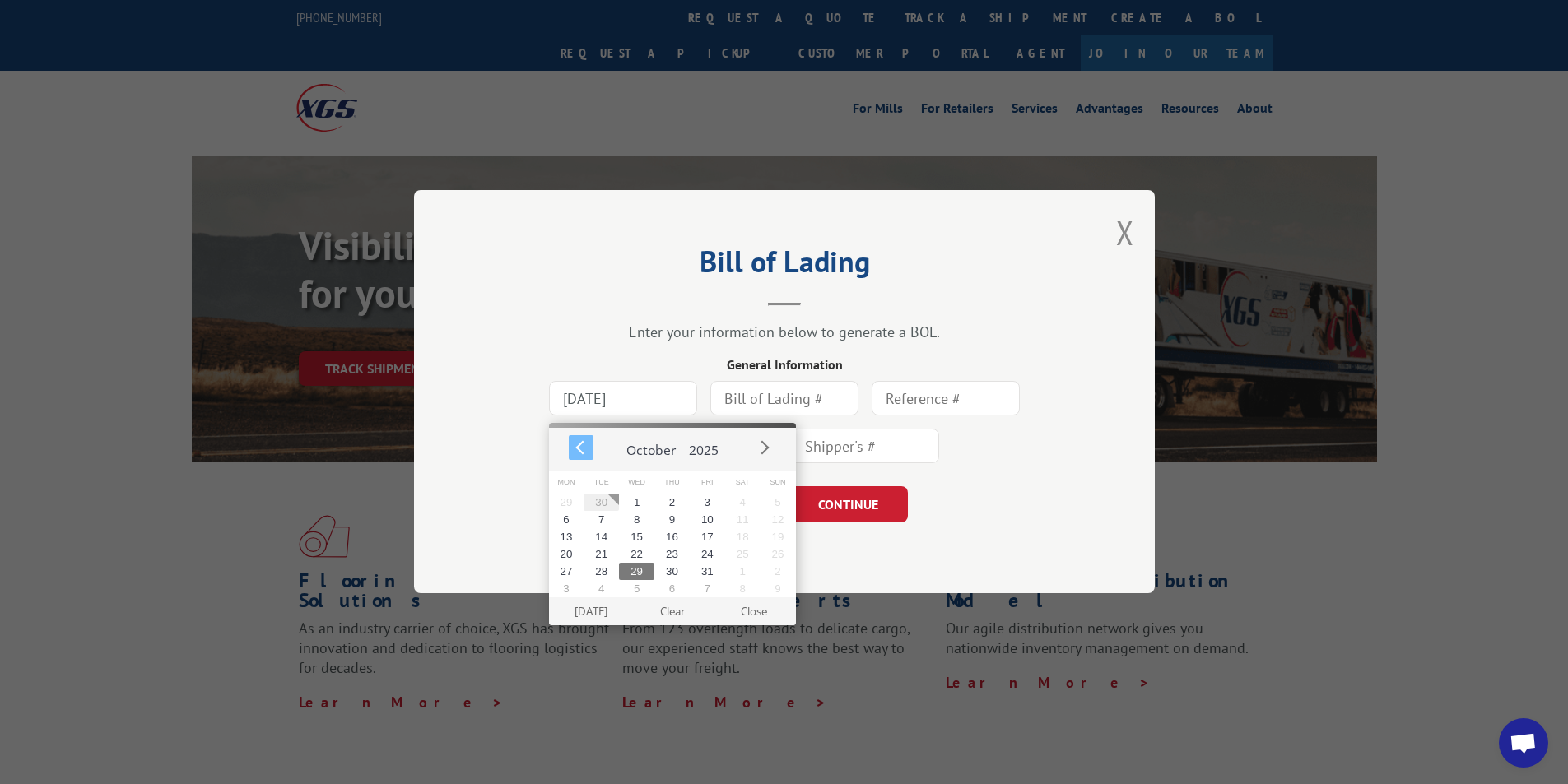
click at [578, 443] on button "Prev" at bounding box center [581, 447] width 24 height 24
click at [600, 570] on button "30" at bounding box center [601, 572] width 35 height 18
type input "[DATE]"
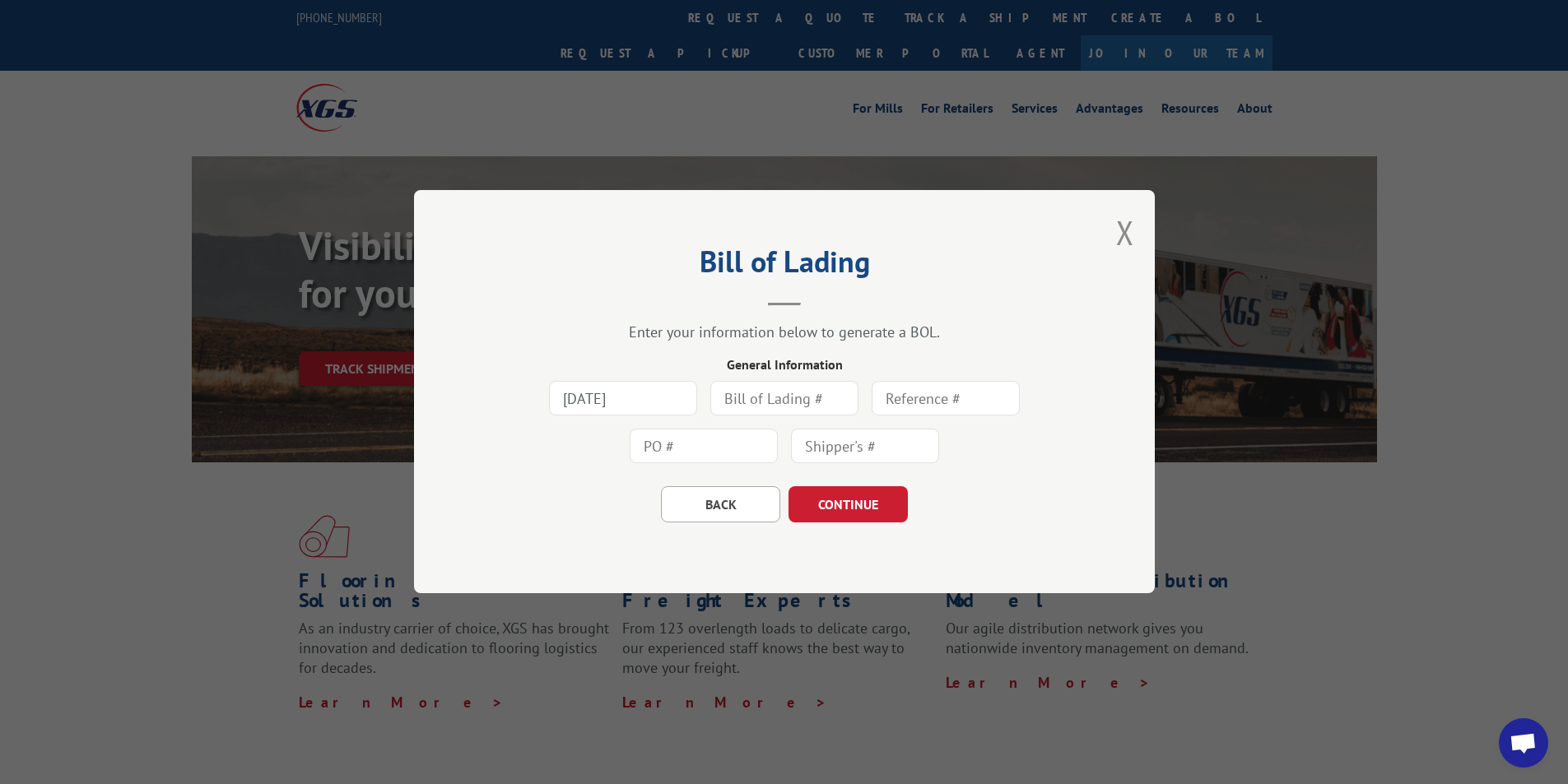
click at [765, 400] on input "text" at bounding box center [784, 399] width 148 height 34
type input "428776"
click at [740, 446] on input "text" at bounding box center [703, 447] width 148 height 34
click at [674, 443] on input "text" at bounding box center [703, 447] width 148 height 34
type input "29587067"
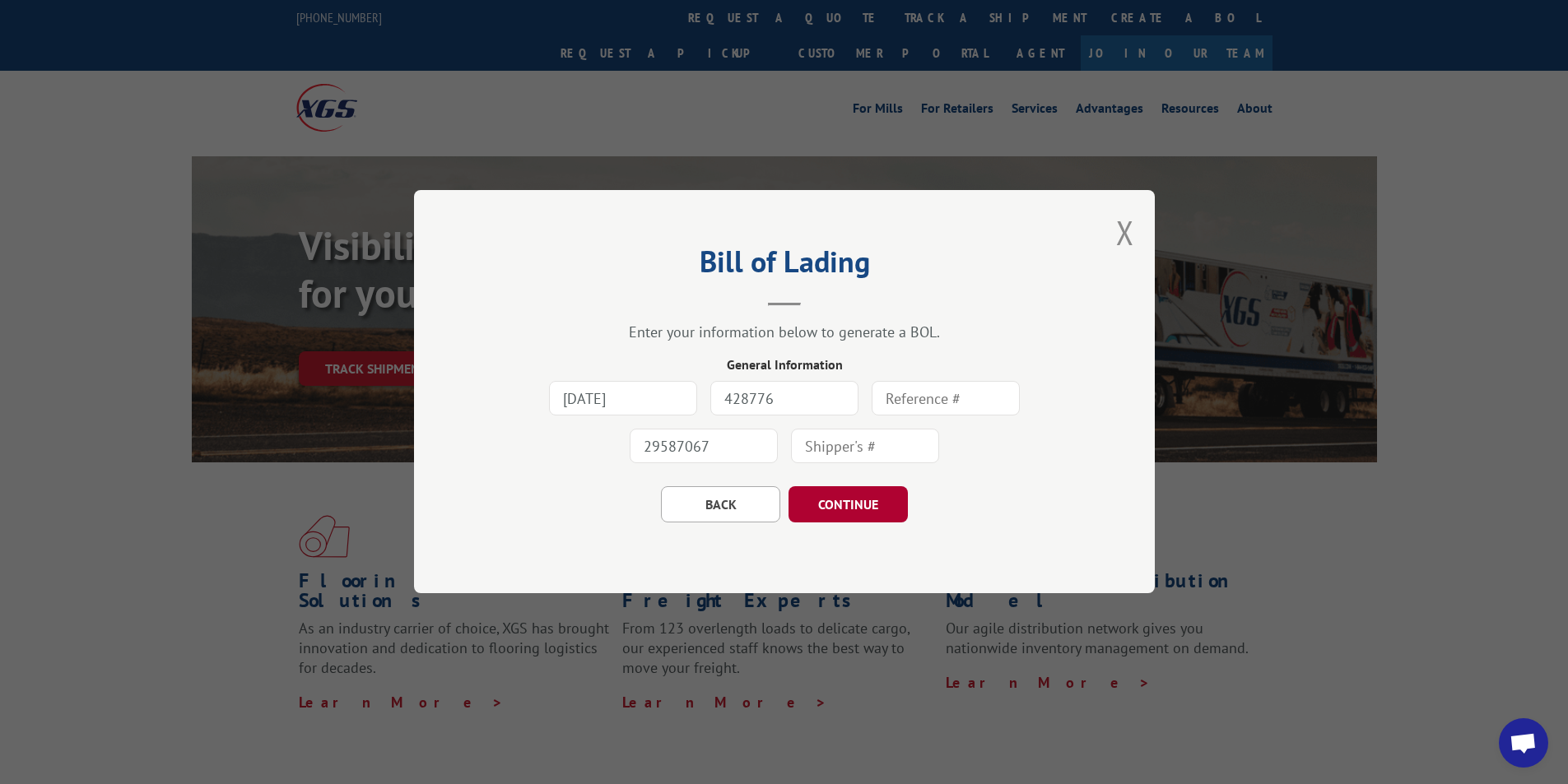
click at [827, 500] on button "CONTINUE" at bounding box center [848, 504] width 119 height 36
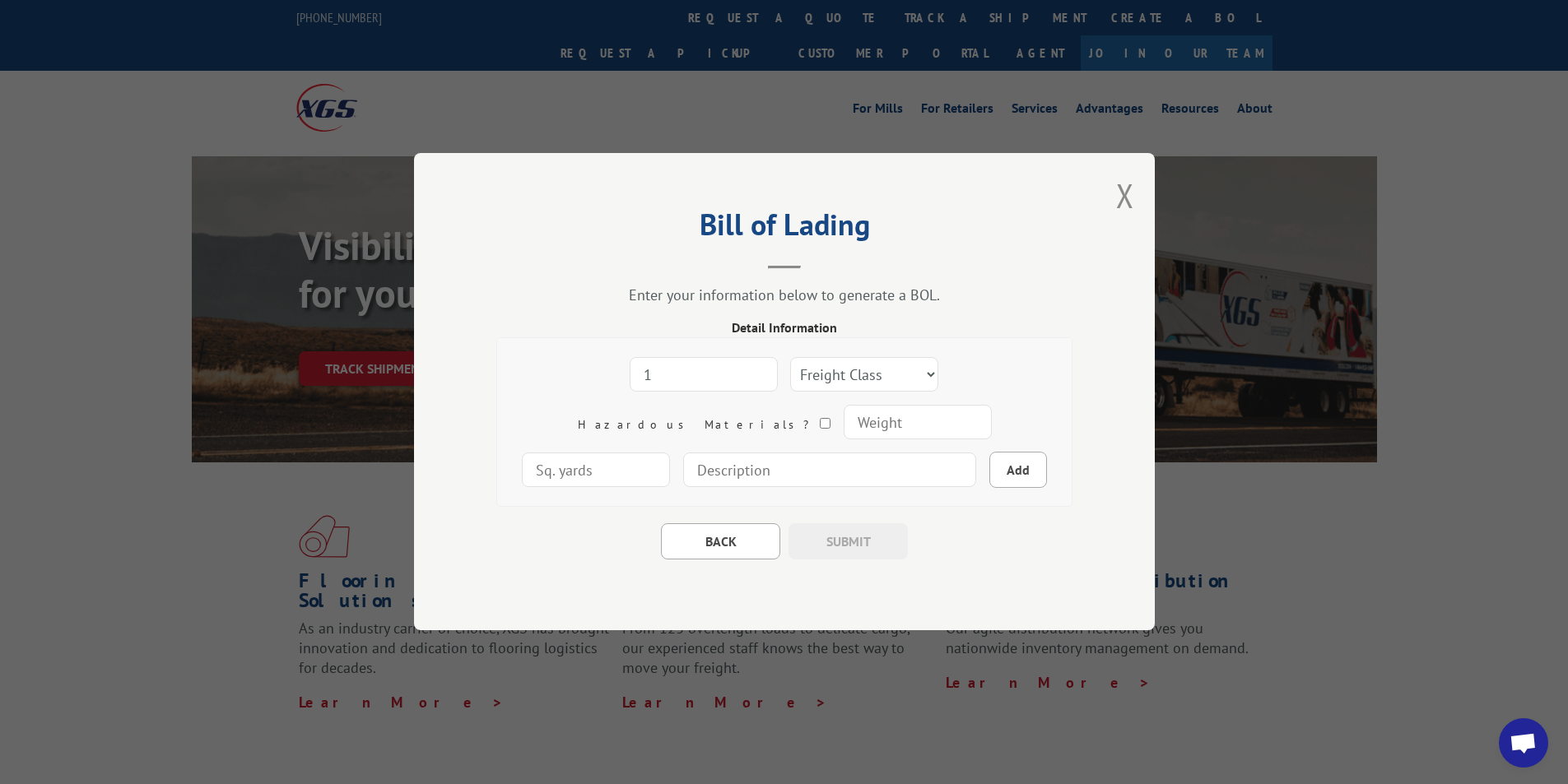
type input "1"
click at [692, 368] on input "1" at bounding box center [703, 375] width 148 height 34
click at [790, 373] on select "Freight Class 50 55 60 65 70 77 85 92 100 110 125 150 175 200 250 300 400 500 C…" at bounding box center [864, 375] width 148 height 34
select select "92"
click at [790, 358] on select "Freight Class 50 55 60 65 70 77 85 92 100 110 125 150 175 200 250 300 400 500 C…" at bounding box center [864, 375] width 148 height 34
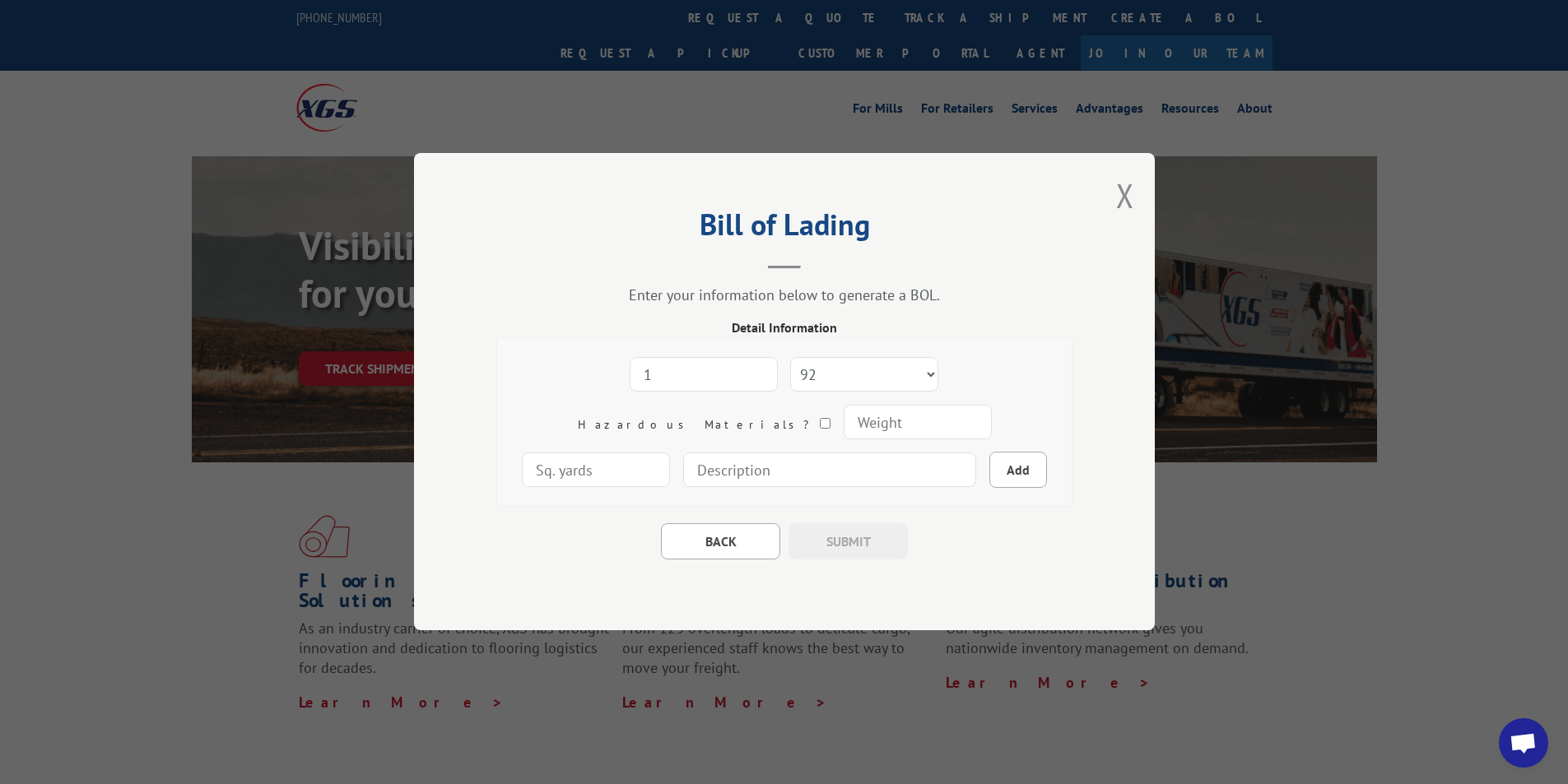
click at [843, 419] on input "number" at bounding box center [917, 422] width 148 height 34
type input "340"
click at [695, 473] on input at bounding box center [829, 470] width 293 height 34
type input "E-COM STRETTA 105" x 31" x 20""
click at [990, 475] on button "Add" at bounding box center [1018, 470] width 58 height 36
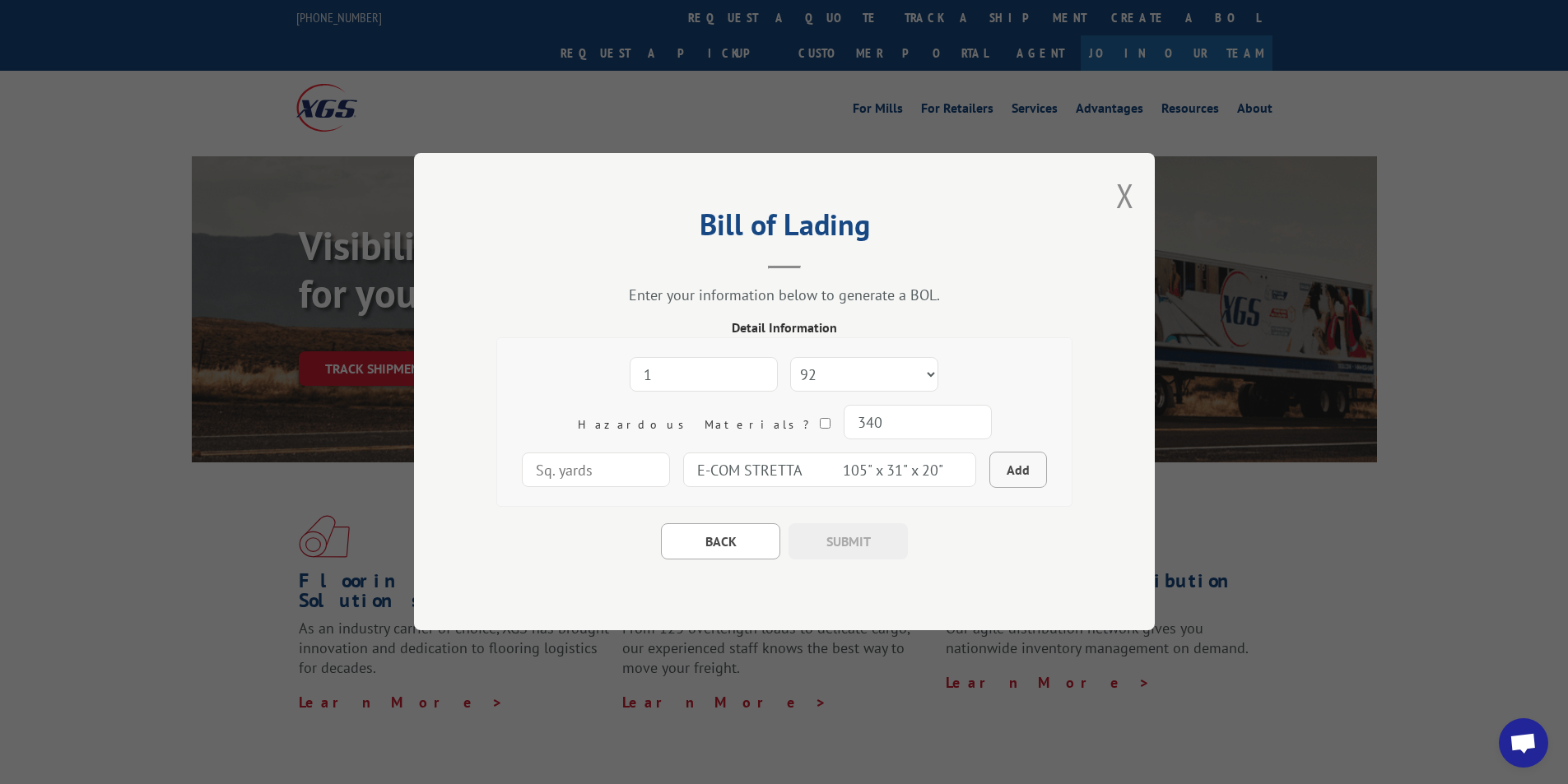
select select
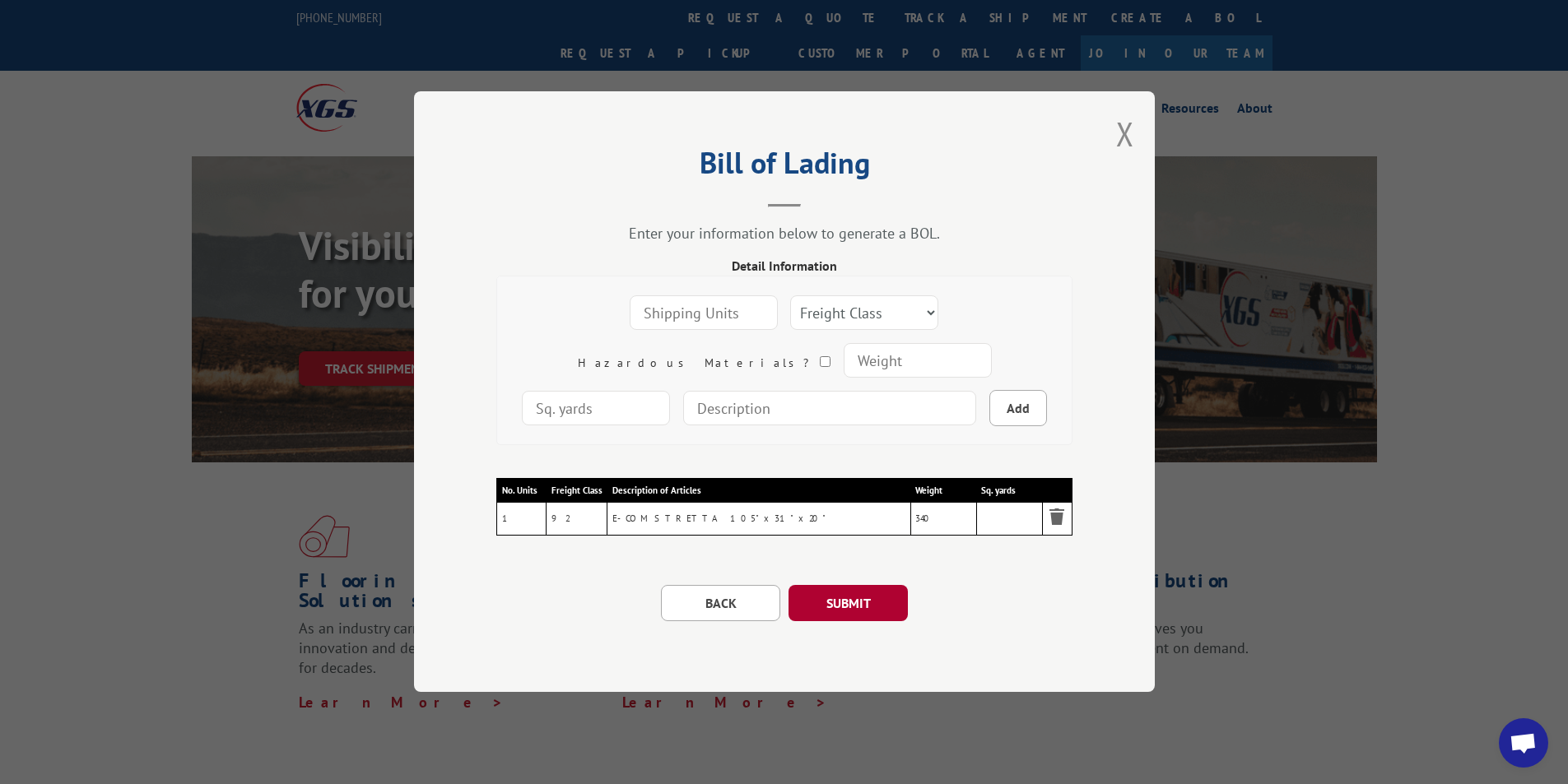
click at [865, 599] on button "SUBMIT" at bounding box center [848, 604] width 119 height 36
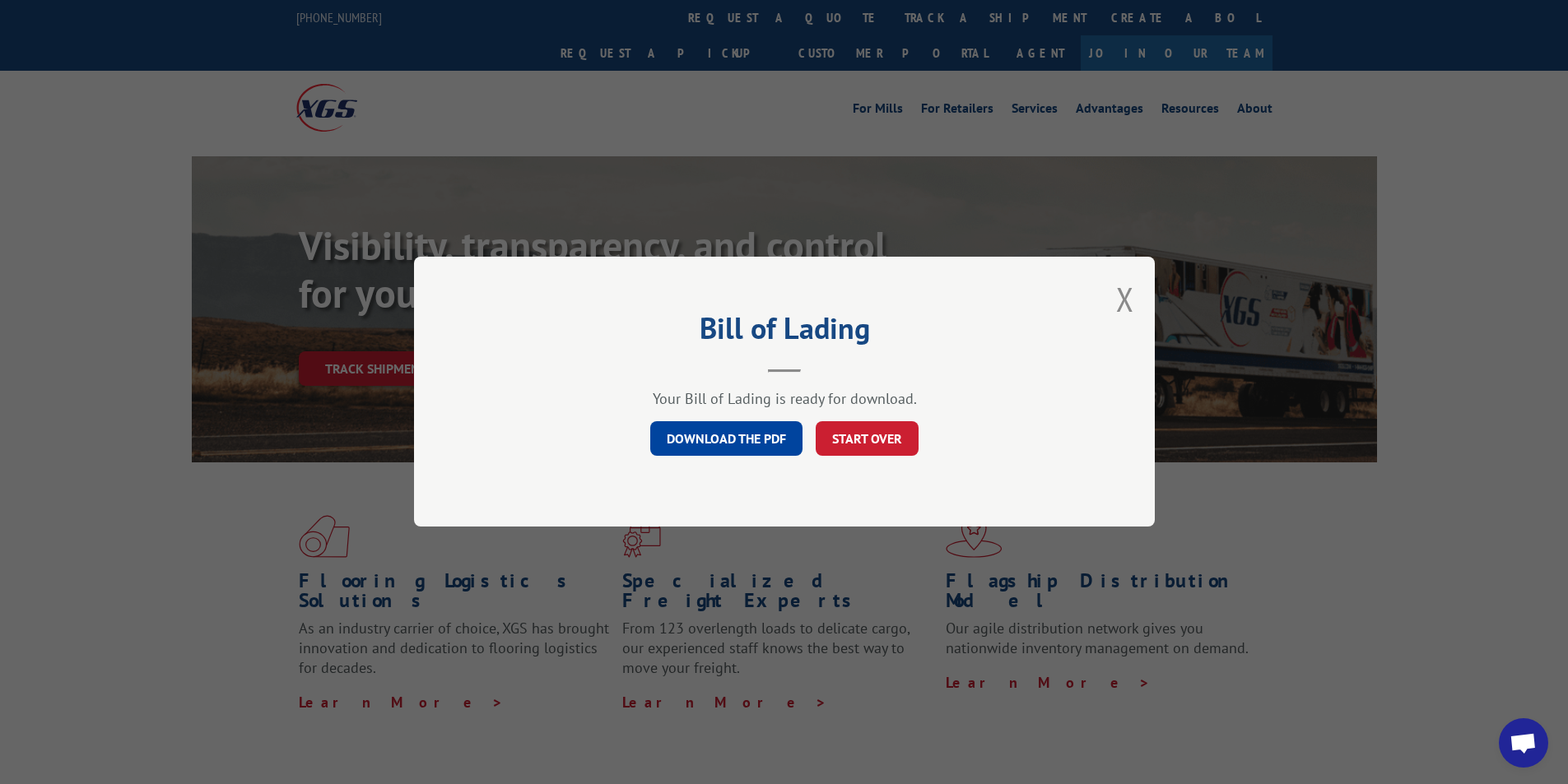
click at [739, 430] on link "DOWNLOAD THE PDF" at bounding box center [726, 439] width 152 height 34
